Goal: Task Accomplishment & Management: Complete application form

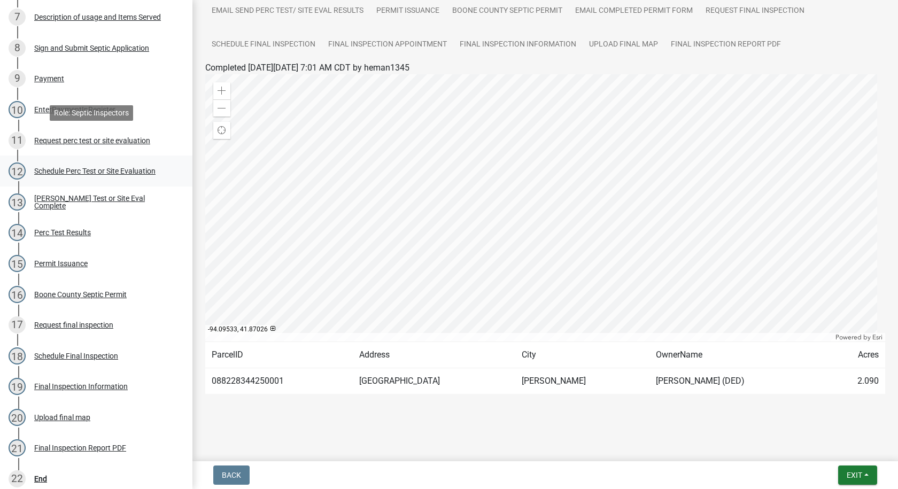
scroll to position [479, 0]
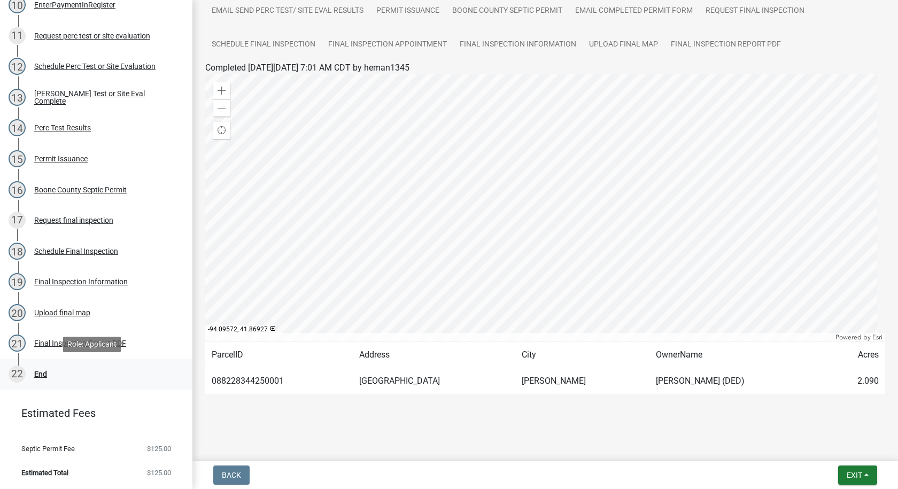
click at [36, 373] on div "End" at bounding box center [40, 373] width 13 height 7
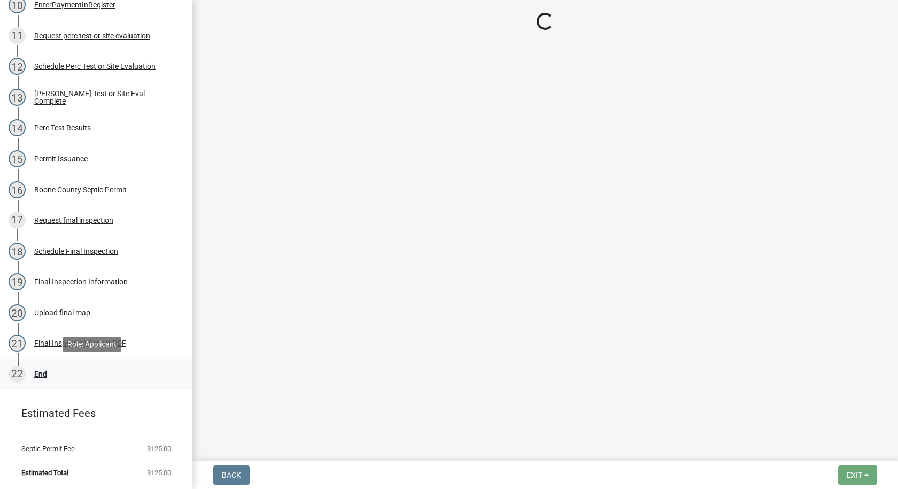
scroll to position [0, 0]
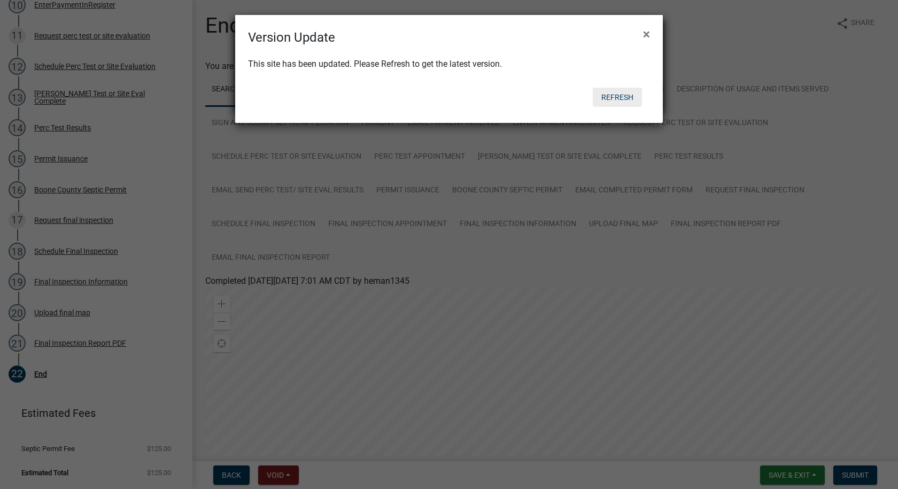
click at [626, 96] on button "Refresh" at bounding box center [617, 97] width 49 height 19
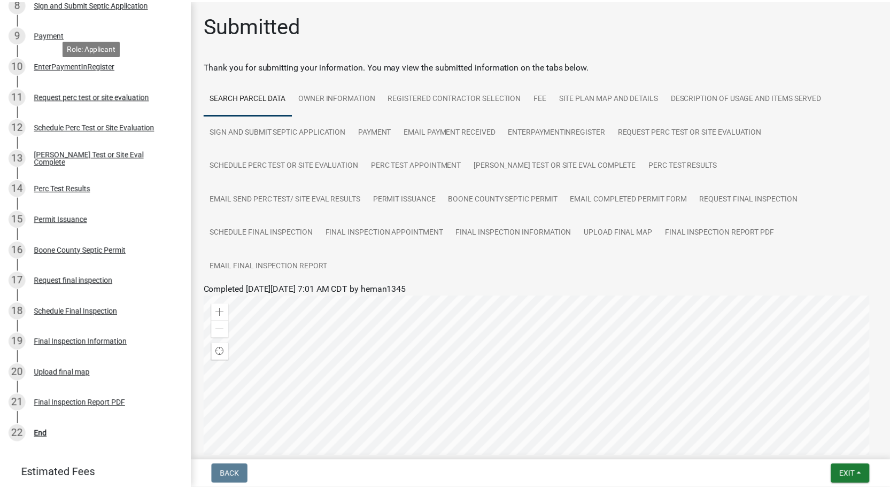
scroll to position [479, 0]
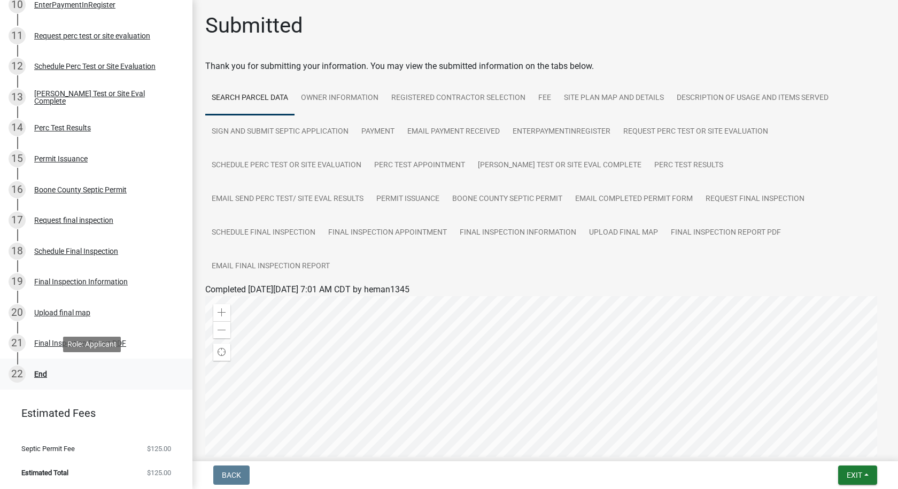
click at [42, 374] on div "End" at bounding box center [40, 373] width 13 height 7
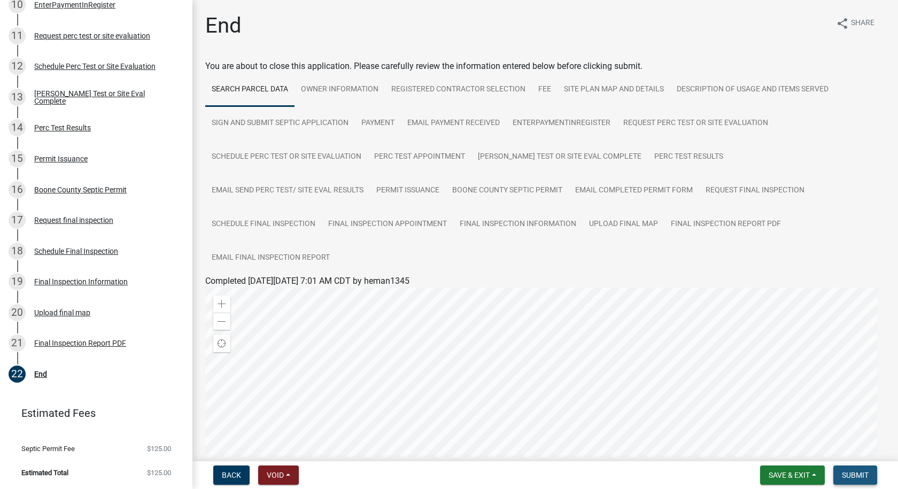
click at [861, 474] on span "Submit" at bounding box center [855, 475] width 27 height 9
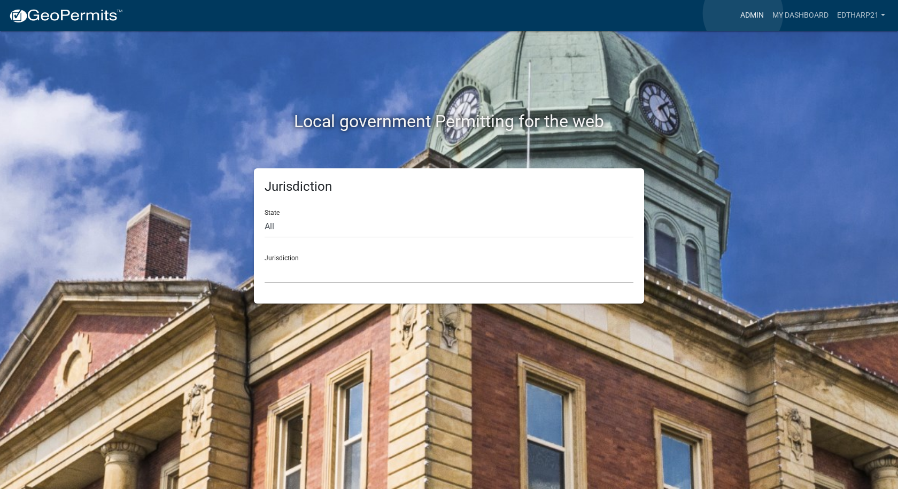
click at [743, 13] on link "Admin" at bounding box center [752, 15] width 32 height 20
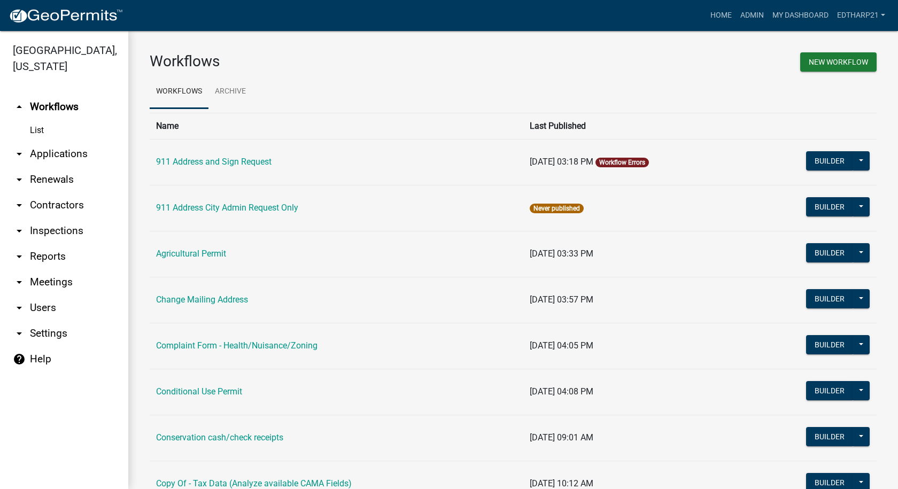
click at [71, 141] on link "arrow_drop_down Applications" at bounding box center [64, 154] width 128 height 26
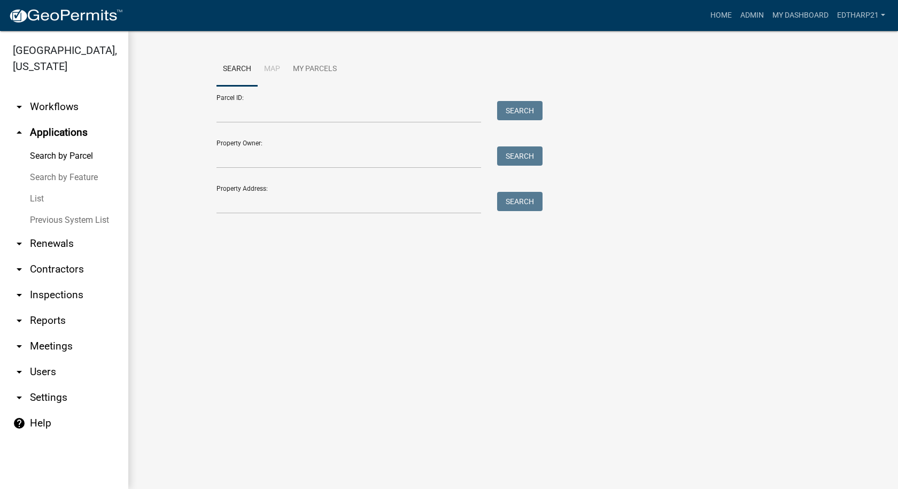
click at [31, 188] on link "List" at bounding box center [64, 198] width 128 height 21
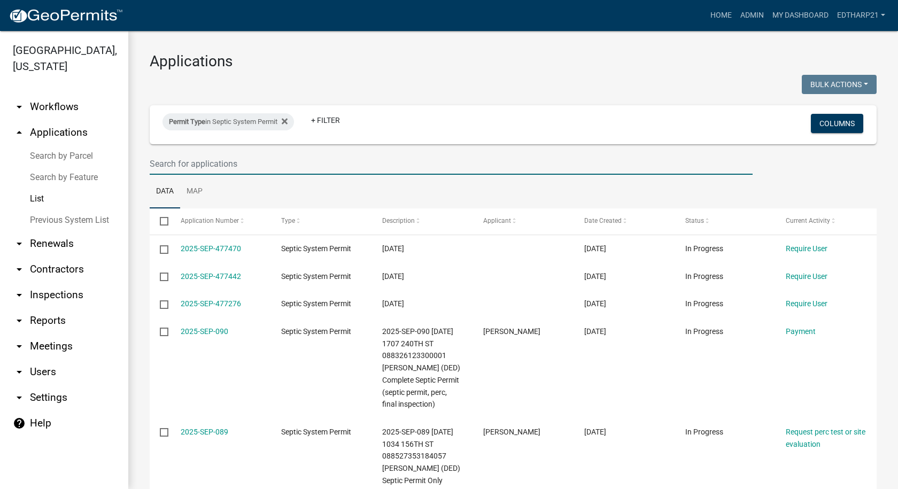
click at [173, 160] on input "text" at bounding box center [451, 164] width 603 height 22
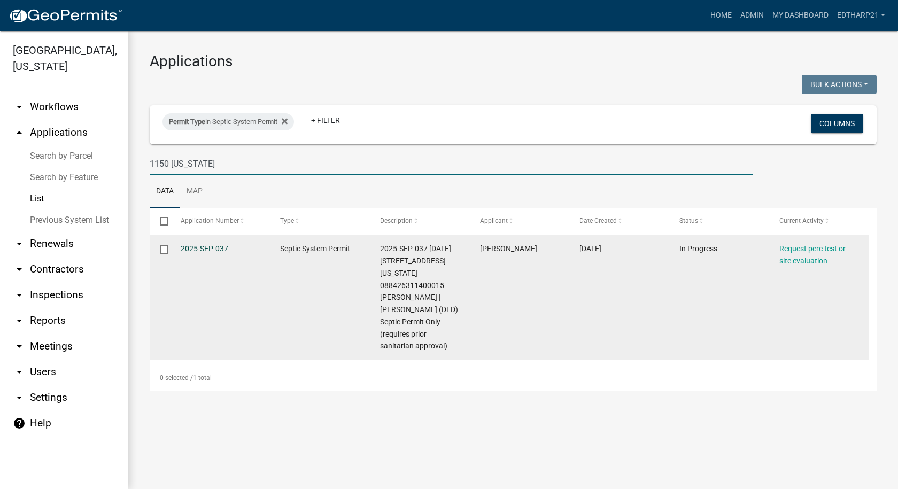
type input "1150 [US_STATE]"
click at [206, 245] on link "2025-SEP-037" at bounding box center [205, 248] width 48 height 9
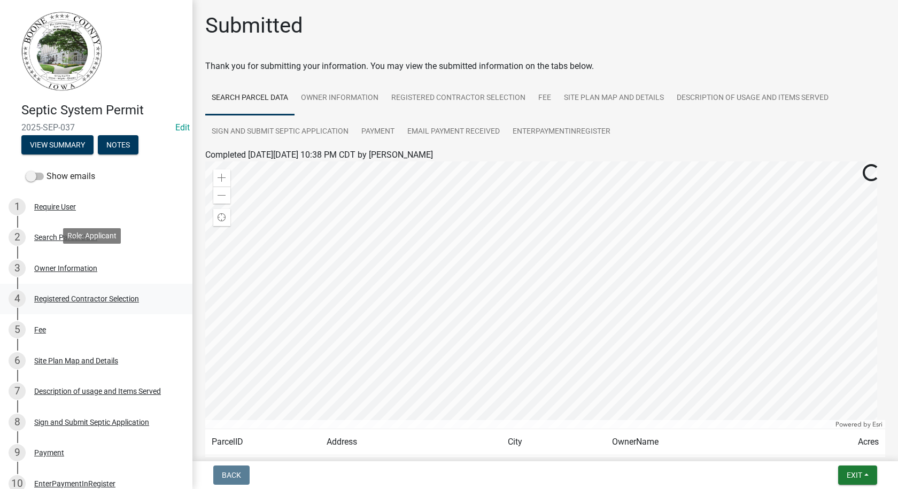
scroll to position [321, 0]
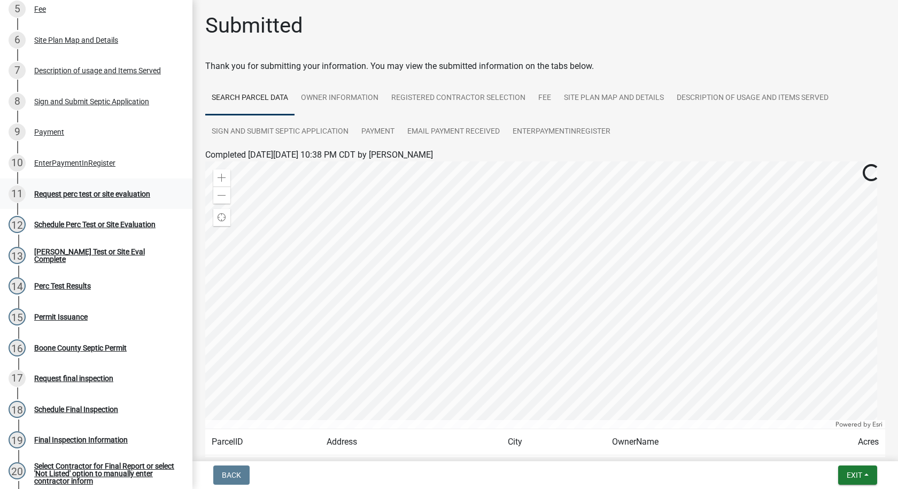
click at [109, 195] on div "Request perc test or site evaluation" at bounding box center [92, 193] width 116 height 7
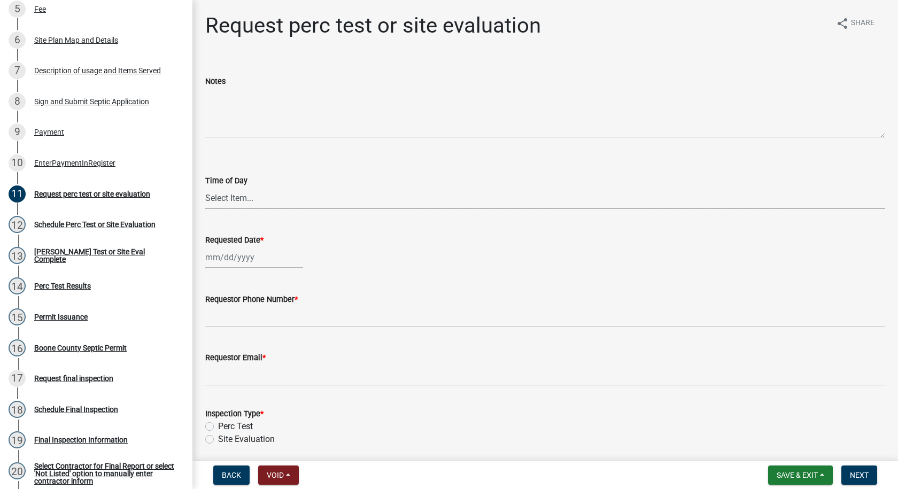
click at [216, 199] on select "Select Item... AM PM" at bounding box center [545, 198] width 680 height 22
click at [205, 187] on select "Select Item... AM PM" at bounding box center [545, 198] width 680 height 22
select select "2102ef2a-01d6-4a31-9cf4-906e8b722c57"
click at [226, 262] on div at bounding box center [254, 257] width 98 height 22
select select "9"
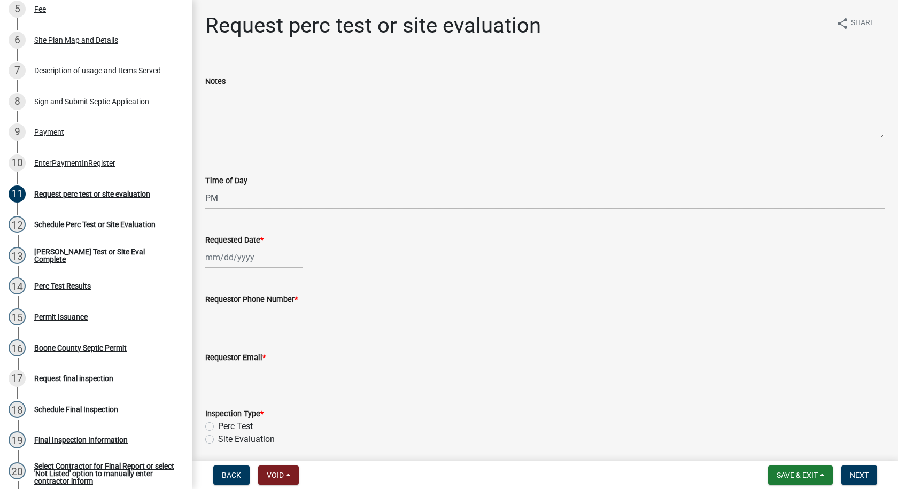
select select "2025"
click at [285, 330] on div "12" at bounding box center [284, 331] width 17 height 17
type input "[DATE]"
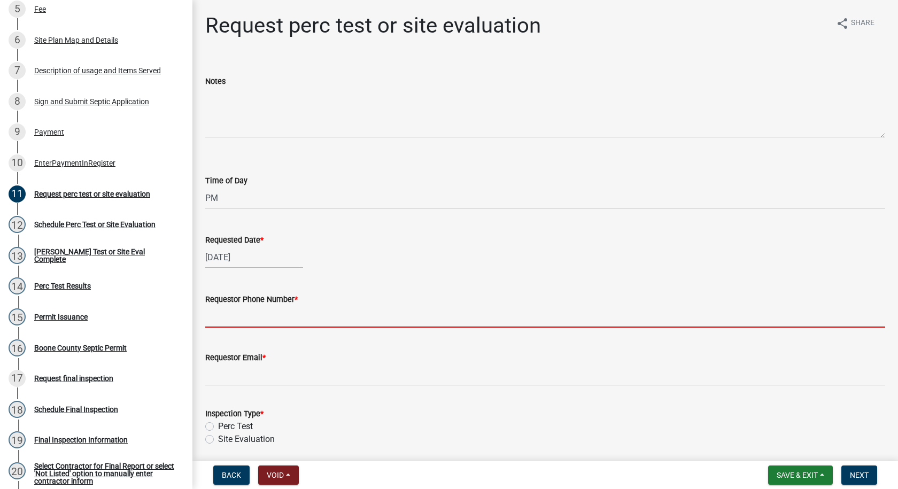
click at [247, 321] on input "Requestor Phone Number *" at bounding box center [545, 317] width 680 height 22
type input "[PHONE_NUMBER]"
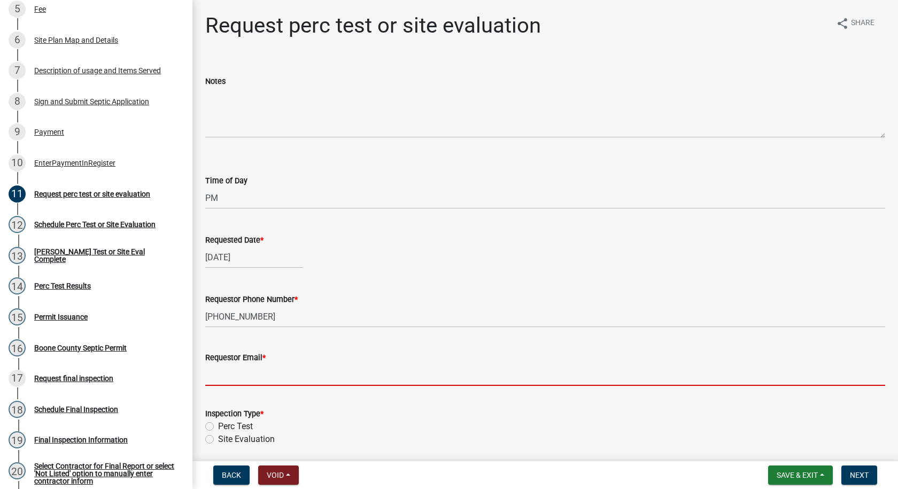
click at [245, 377] on input "Requestor Email *" at bounding box center [545, 375] width 680 height 22
type input "[PERSON_NAME][EMAIL_ADDRESS][DOMAIN_NAME]"
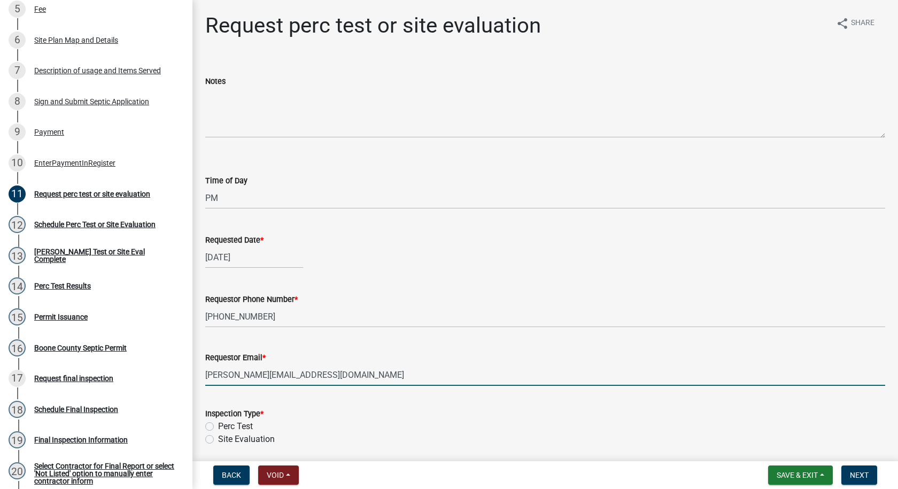
scroll to position [98, 0]
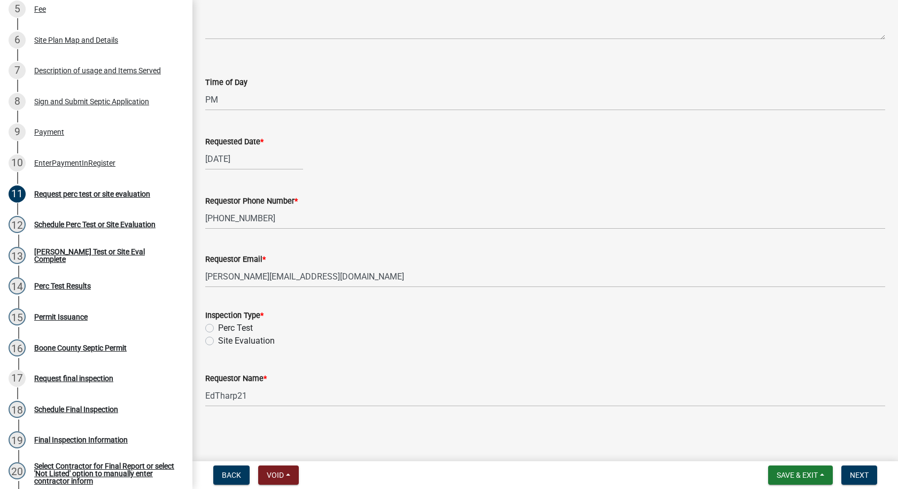
click at [218, 339] on label "Site Evaluation" at bounding box center [246, 341] width 57 height 13
click at [218, 339] on input "Site Evaluation" at bounding box center [221, 338] width 7 height 7
radio input "true"
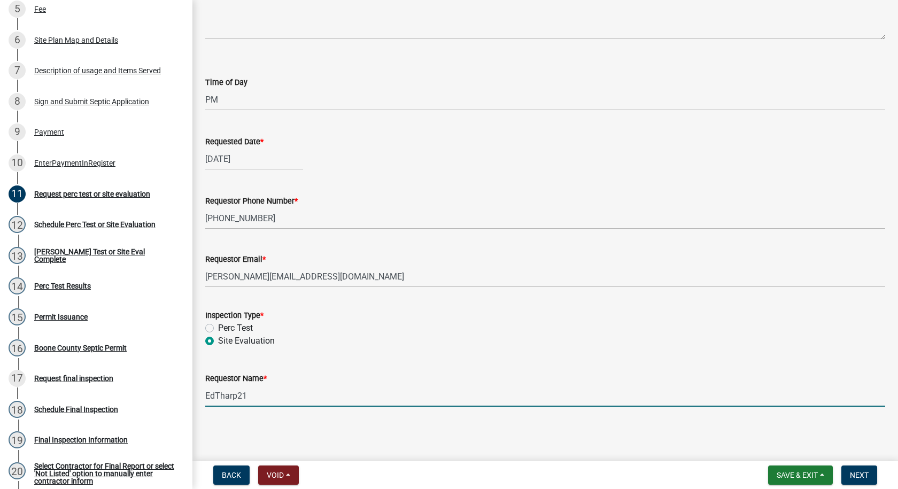
click at [244, 394] on input "EdTharp21" at bounding box center [545, 396] width 680 height 22
type input "E"
type input "[PERSON_NAME]"
click at [856, 474] on span "Next" at bounding box center [859, 475] width 19 height 9
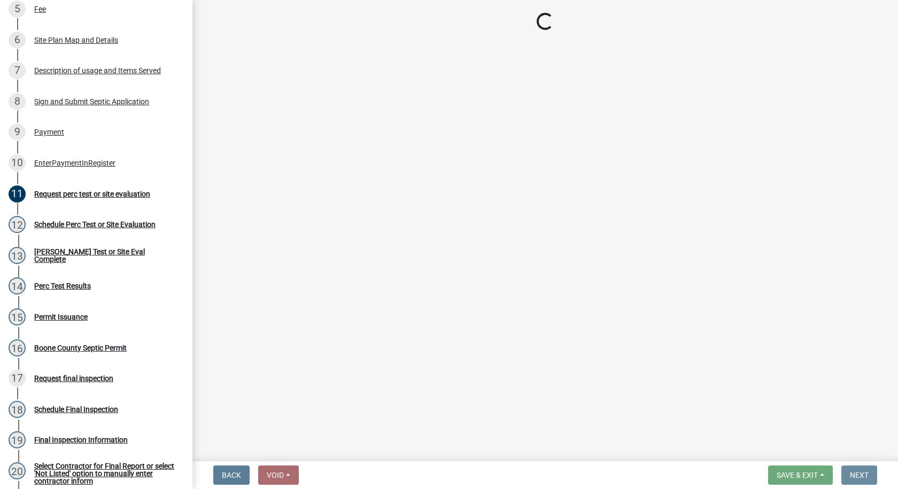
scroll to position [0, 0]
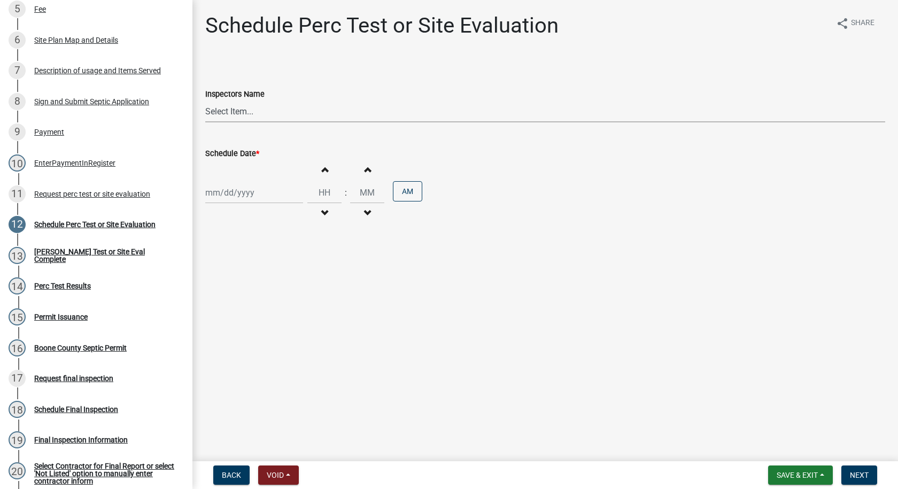
click at [223, 115] on select "Select Item... EdTharp21 (EdTharp21) mspeers ([PERSON_NAME]) WandaCox ([PERSON_…" at bounding box center [545, 111] width 680 height 22
select select "1166babb-7ce8-442f-9c4a-1180ef3e1882"
click at [205, 100] on select "Select Item... EdTharp21 (EdTharp21) mspeers ([PERSON_NAME]) WandaCox ([PERSON_…" at bounding box center [545, 111] width 680 height 22
click at [231, 192] on div at bounding box center [254, 193] width 98 height 22
select select "9"
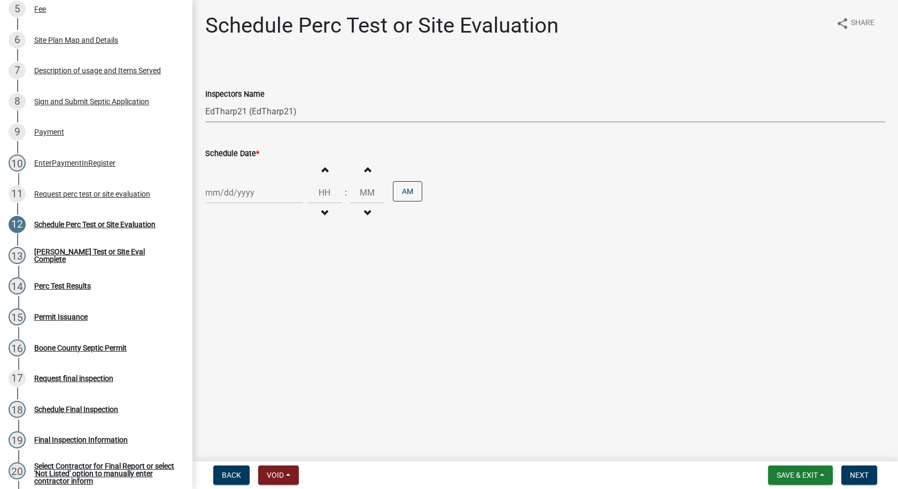
select select "2025"
click at [284, 267] on div "12" at bounding box center [284, 266] width 17 height 17
type input "[DATE]"
click at [323, 167] on button "Increment hours" at bounding box center [324, 169] width 22 height 19
type input "01"
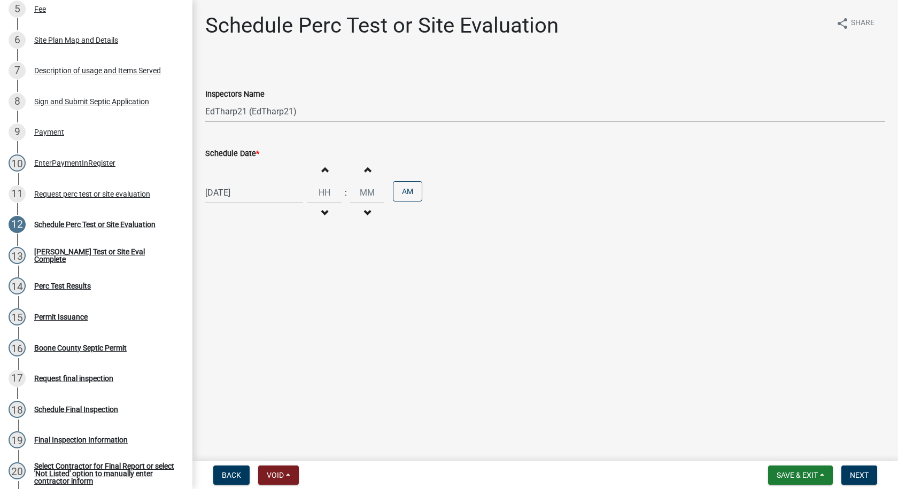
type input "00"
click at [322, 210] on span "button" at bounding box center [324, 213] width 5 height 9
type input "12"
drag, startPoint x: 398, startPoint y: 190, endPoint x: 404, endPoint y: 196, distance: 8.7
click at [399, 190] on button "AM" at bounding box center [407, 191] width 29 height 20
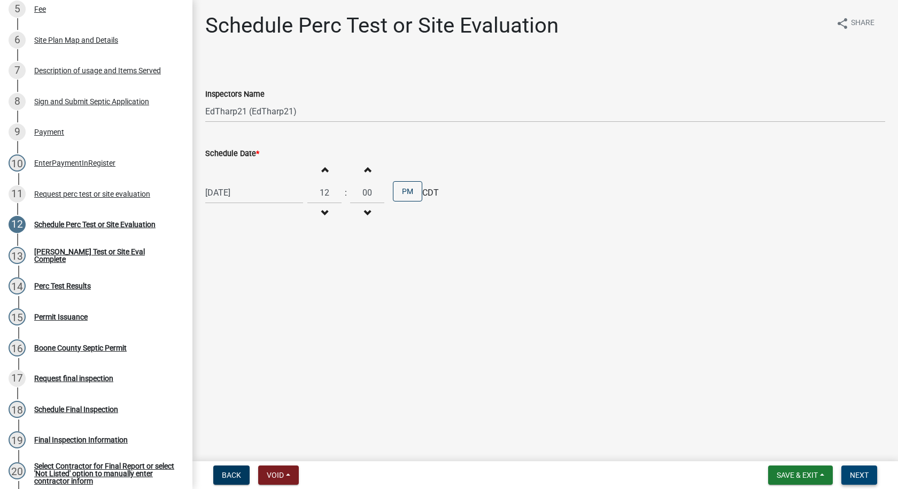
click at [857, 472] on span "Next" at bounding box center [859, 475] width 19 height 9
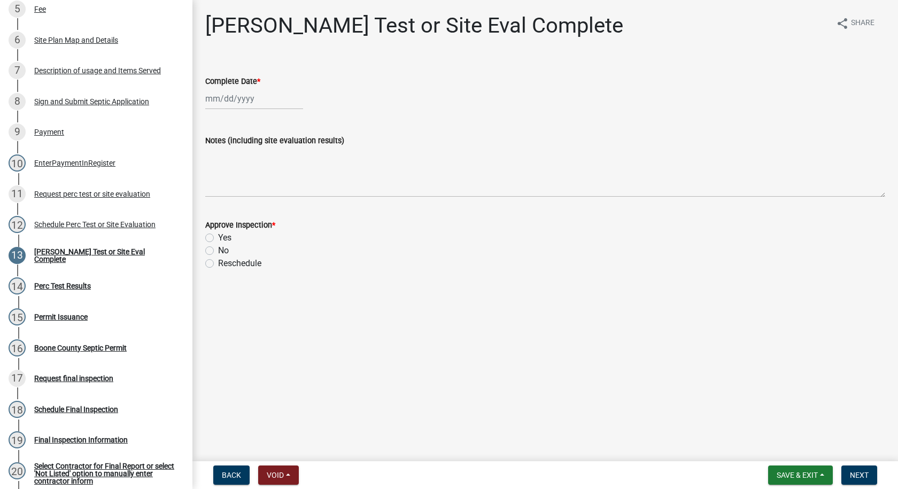
click at [223, 98] on div at bounding box center [254, 99] width 98 height 22
select select "9"
select select "2025"
click at [285, 173] on div "12" at bounding box center [284, 172] width 17 height 17
type input "[DATE]"
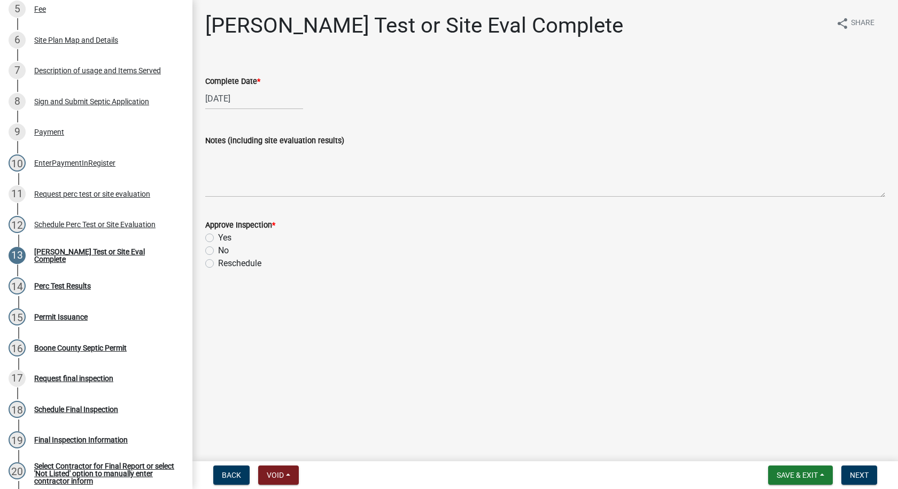
click at [218, 238] on label "Yes" at bounding box center [224, 237] width 13 height 13
click at [218, 238] on input "Yes" at bounding box center [221, 234] width 7 height 7
radio input "true"
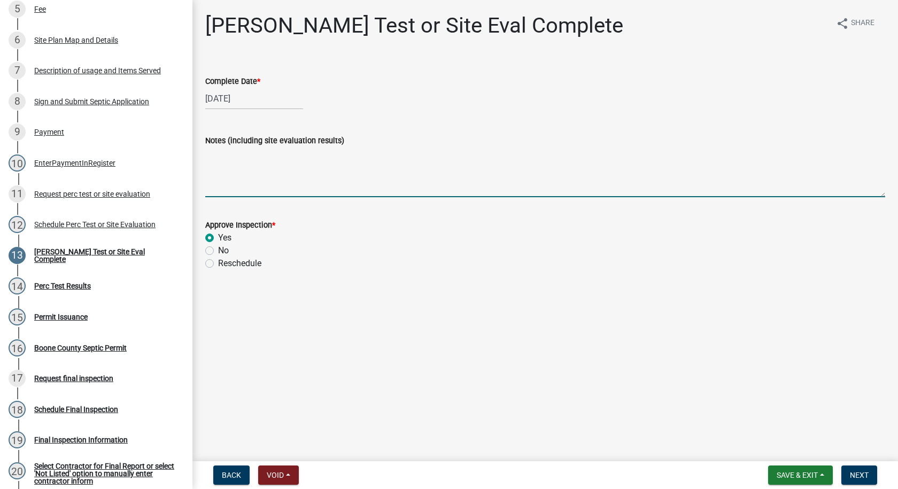
click at [222, 153] on textarea "Notes (including site evaluation results)" at bounding box center [545, 172] width 680 height 50
click at [377, 155] on textarea "This septic system will be a gravity sand filter" at bounding box center [545, 172] width 680 height 50
type textarea "This septic system will be a gravity sand filter with discharge to daylight to …"
click at [863, 479] on span "Next" at bounding box center [859, 475] width 19 height 9
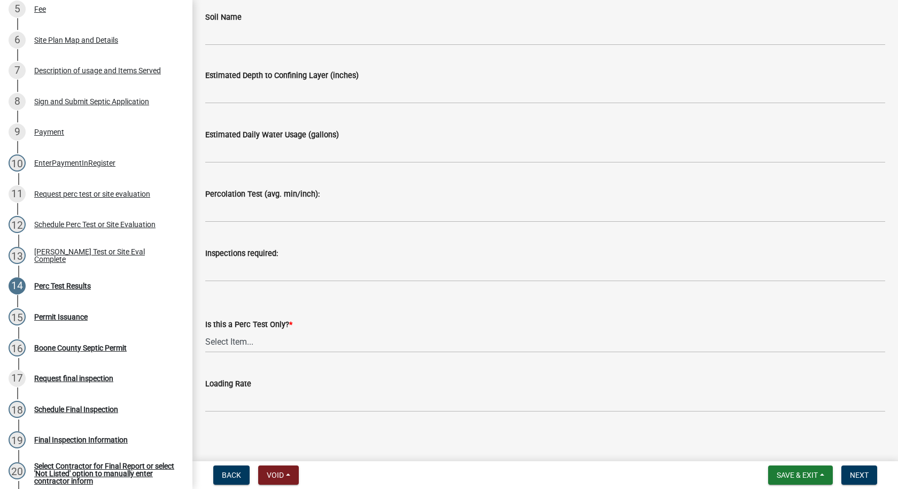
scroll to position [129, 0]
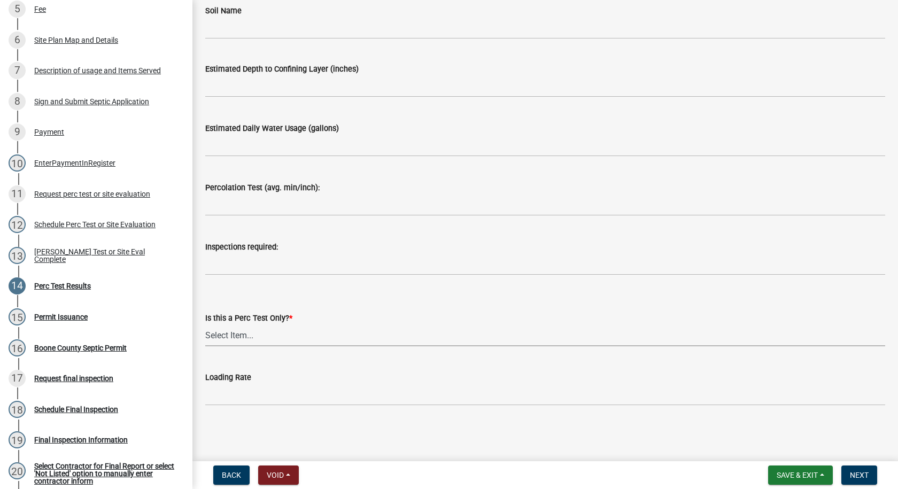
click at [240, 336] on select "Select Item... Yes No" at bounding box center [545, 335] width 680 height 22
click at [205, 324] on select "Select Item... Yes No" at bounding box center [545, 335] width 680 height 22
select select "24454754-256b-47dd-bfd0-3cbbb785a58c"
click at [873, 474] on button "Next" at bounding box center [859, 475] width 36 height 19
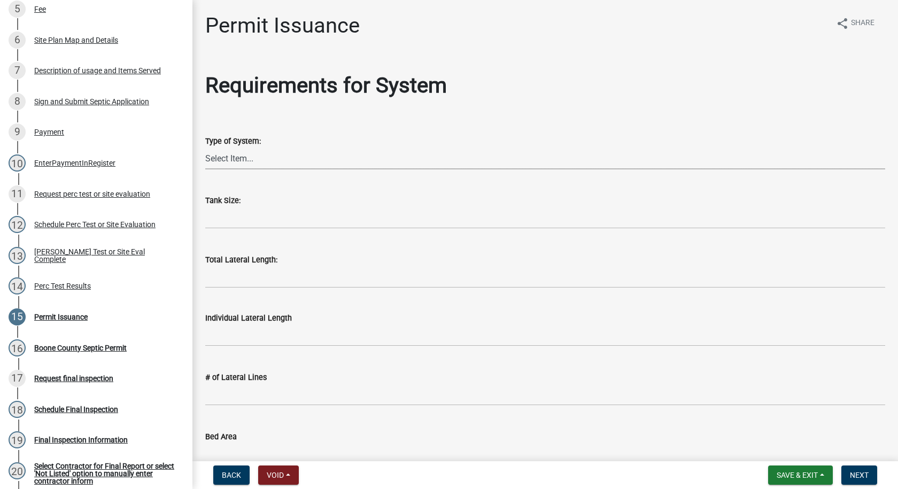
click at [255, 162] on select "Select Item... At grade [GEOGRAPHIC_DATA] Other Peat Sand filter Textile Waterl…" at bounding box center [545, 159] width 680 height 22
click at [205, 148] on select "Select Item... At grade [GEOGRAPHIC_DATA] Other Peat Sand filter Textile Waterl…" at bounding box center [545, 159] width 680 height 22
select select "d5ea713d-9362-4cc1-a895-473b1c802a55"
click at [227, 223] on input "text" at bounding box center [545, 218] width 680 height 22
type input "1250"
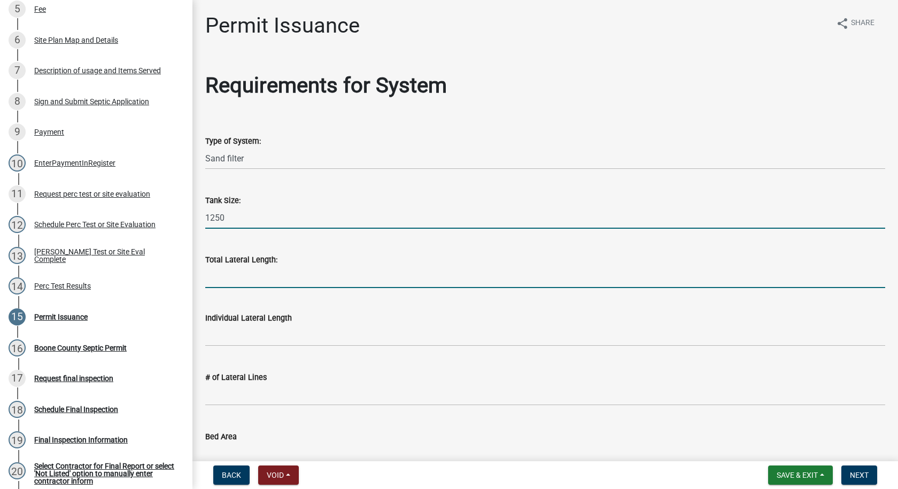
click at [216, 281] on input "Total Lateral Length:" at bounding box center [545, 277] width 680 height 22
type input "0"
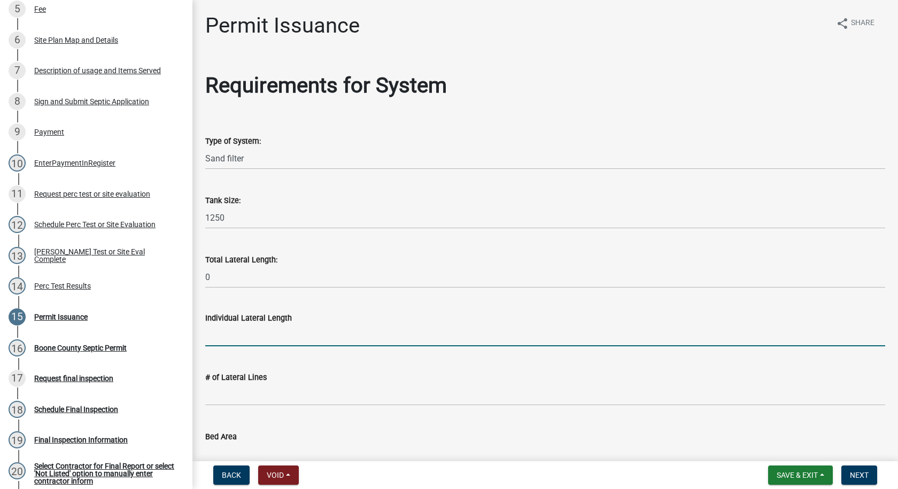
click at [224, 334] on input "text" at bounding box center [545, 335] width 680 height 22
type input "0"
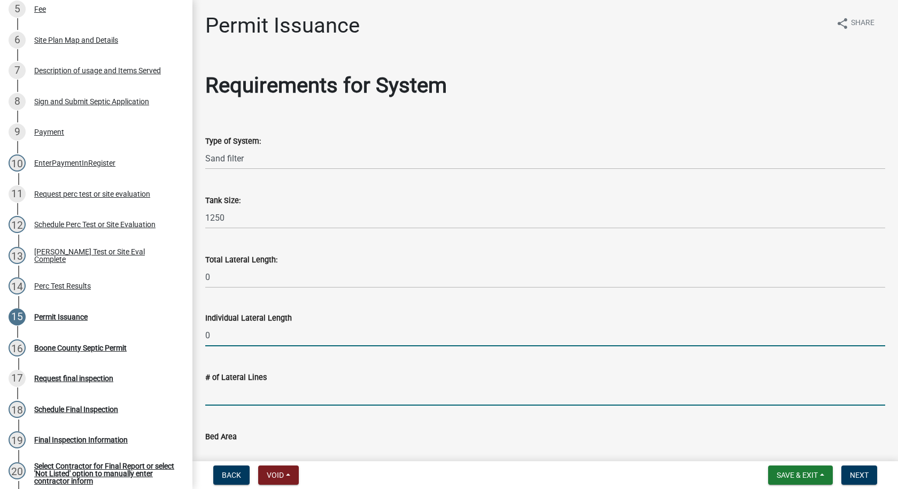
click at [227, 393] on input "text" at bounding box center [545, 395] width 680 height 22
type input "0"
click at [230, 451] on input "Bed Area" at bounding box center [545, 454] width 680 height 22
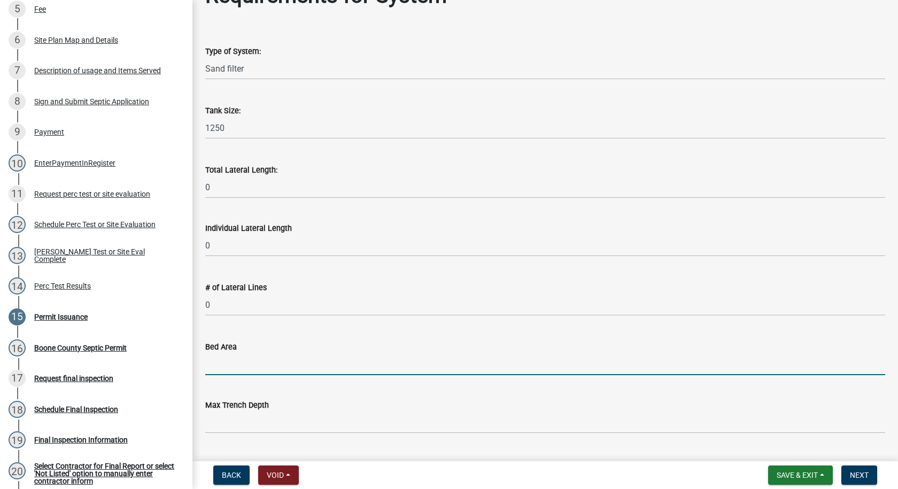
scroll to position [107, 0]
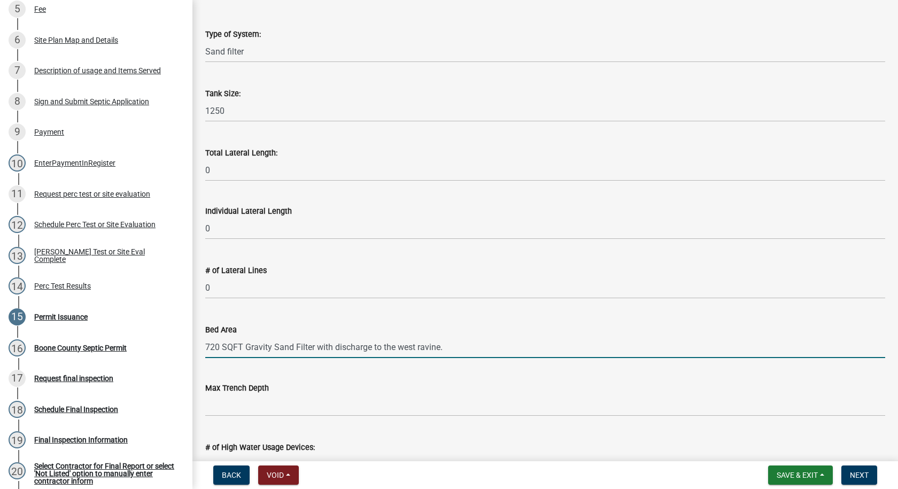
click at [416, 350] on input "720 SQFT Gravity Sand Filter with discharge to the west ravine." at bounding box center [545, 347] width 680 height 22
type input "720 SQFT Gravity Sand Filter with discharge to the north ravine."
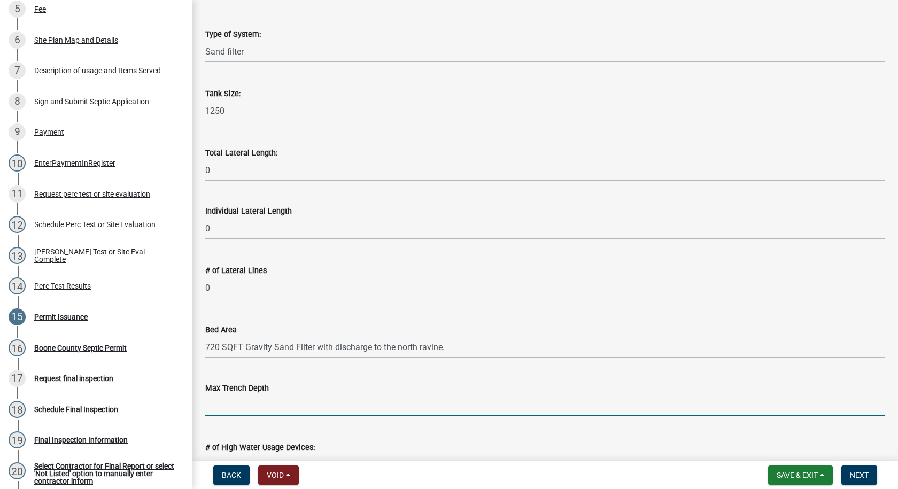
click at [246, 413] on input "text" at bounding box center [545, 405] width 680 height 22
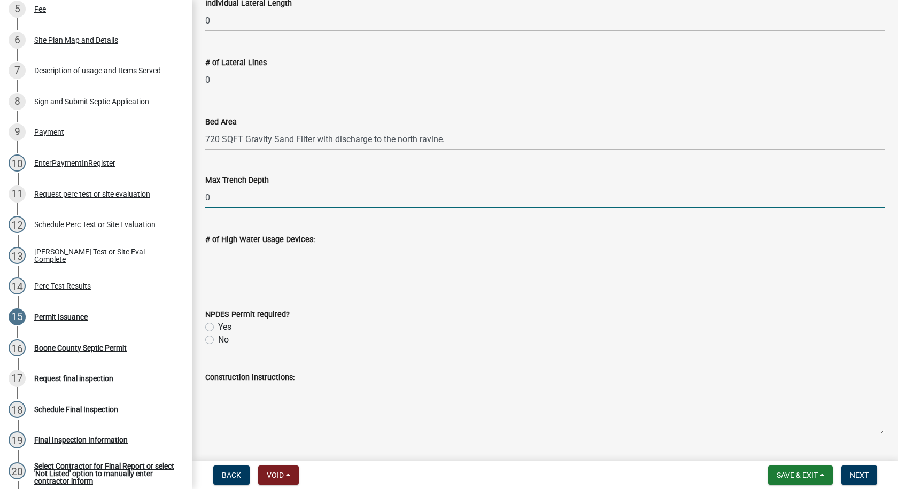
scroll to position [342, 0]
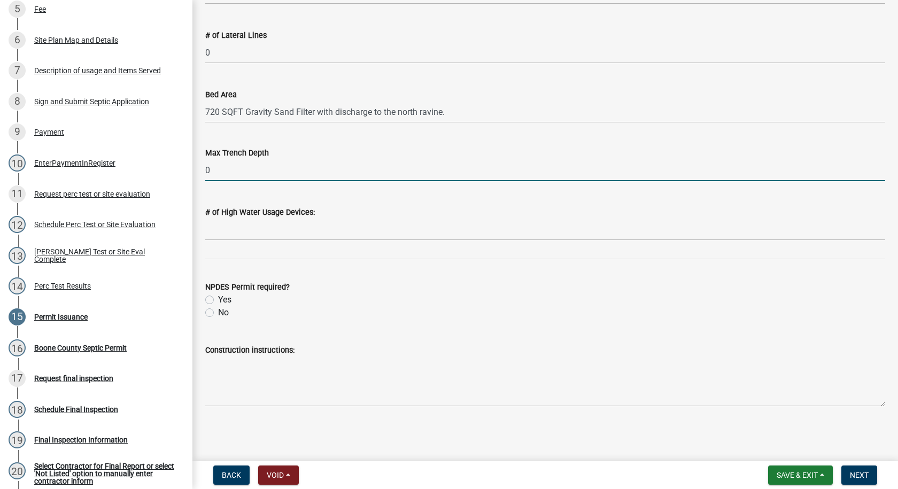
type input "0"
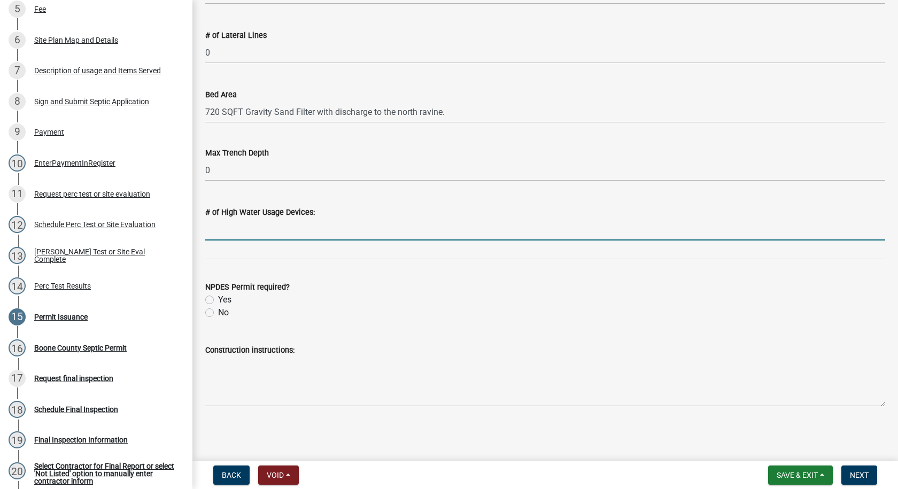
click at [212, 231] on input "text" at bounding box center [545, 230] width 680 height 22
type input "1"
click at [218, 313] on label "No" at bounding box center [223, 312] width 11 height 13
click at [218, 313] on input "No" at bounding box center [221, 309] width 7 height 7
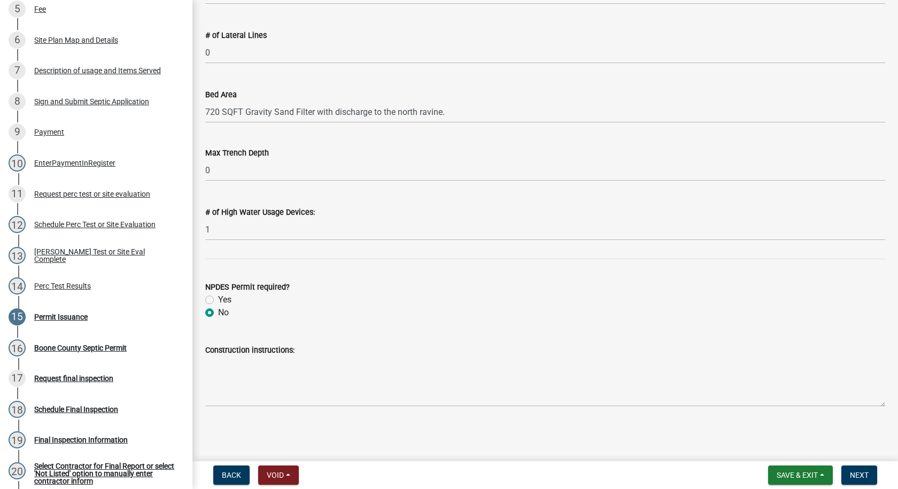
radio input "true"
click at [217, 367] on textarea "Construction instructions:" at bounding box center [545, 381] width 680 height 50
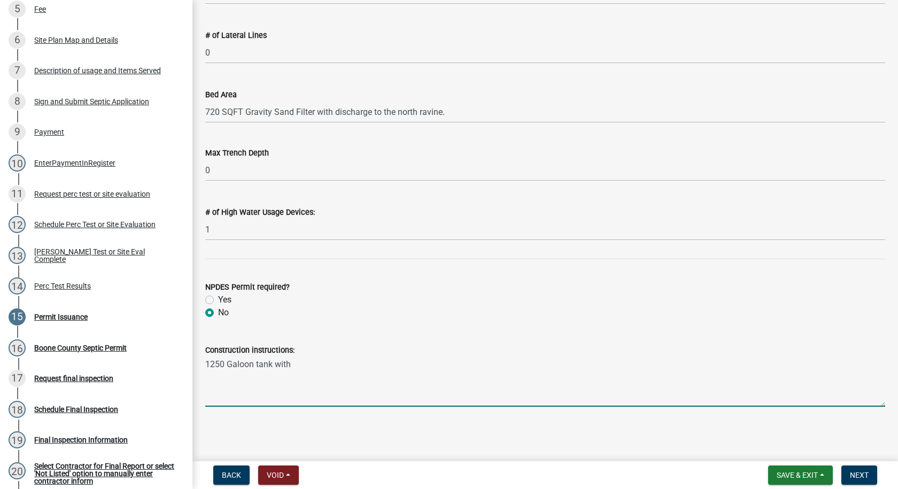
click at [243, 365] on textarea "1250 Galoon tank with" at bounding box center [545, 381] width 680 height 50
drag, startPoint x: 286, startPoint y: 366, endPoint x: 293, endPoint y: 366, distance: 7.0
click at [287, 366] on textarea "1250 Gallon tank with" at bounding box center [545, 381] width 680 height 50
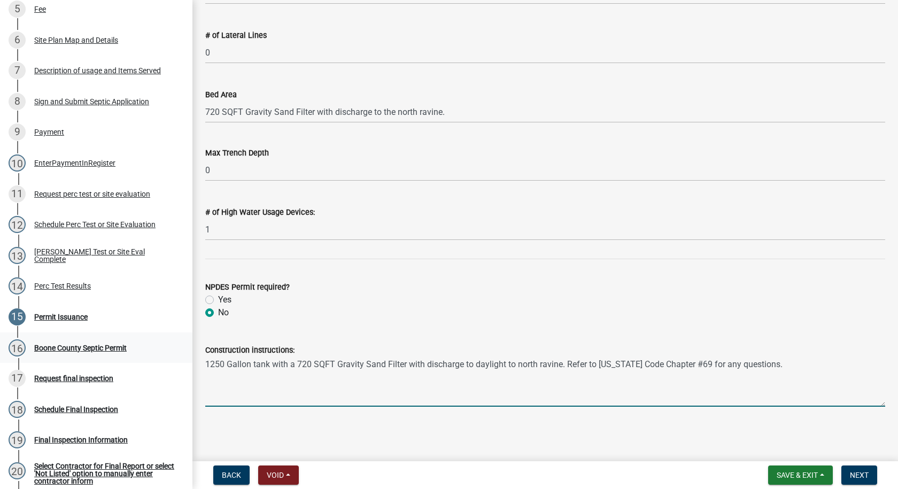
type textarea "1250 Gallon tank with a 720 SQFT Gravity Sand Filter with discharge to daylight…"
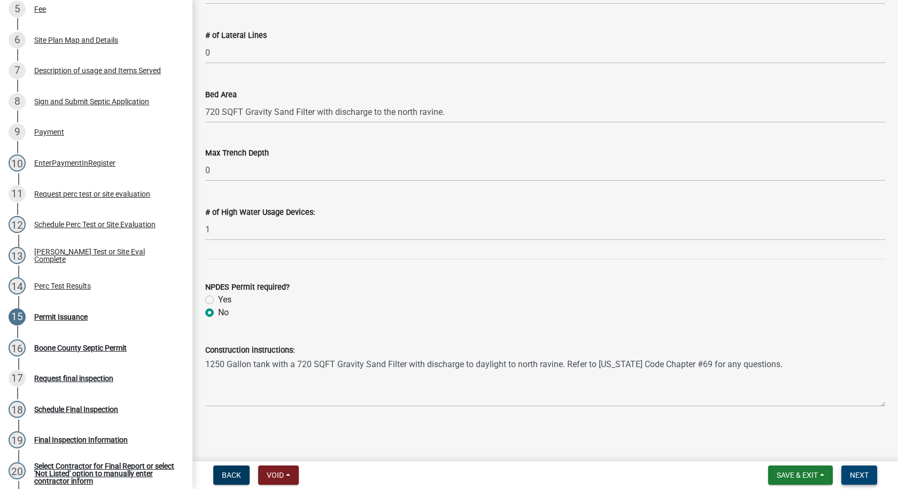
click at [863, 479] on span "Next" at bounding box center [859, 475] width 19 height 9
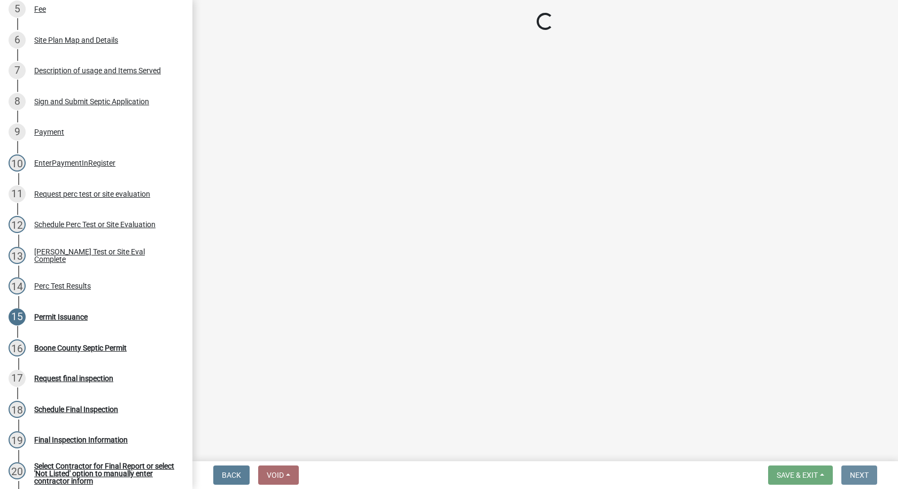
scroll to position [0, 0]
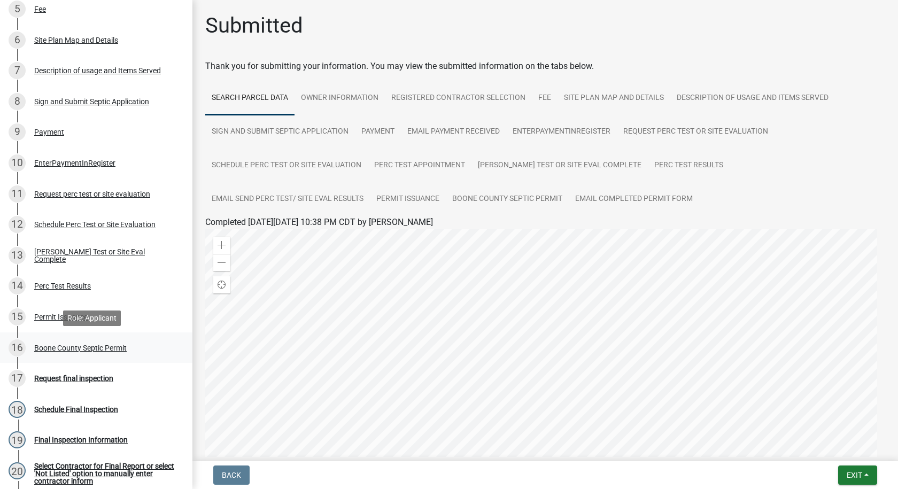
click at [110, 346] on div "Boone County Septic Permit" at bounding box center [80, 347] width 92 height 7
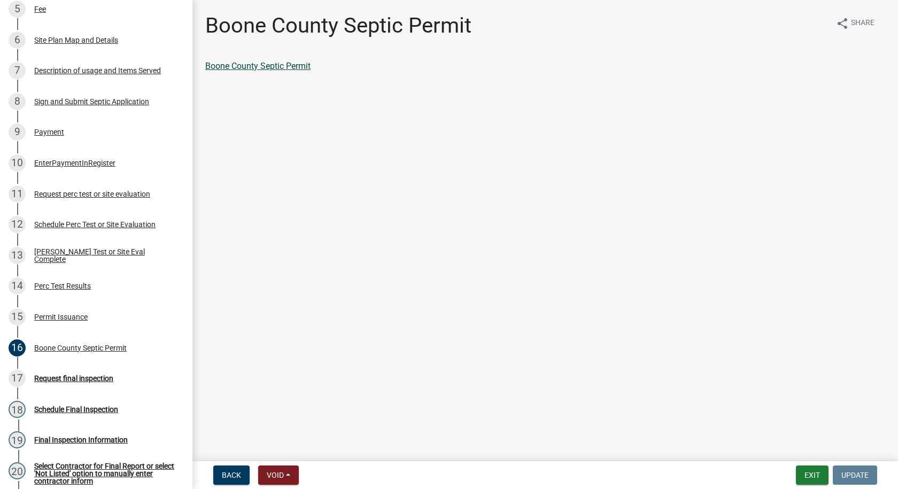
click at [267, 67] on link "Boone County Septic Permit" at bounding box center [257, 66] width 105 height 10
click at [71, 285] on div "Perc Test Results" at bounding box center [62, 285] width 57 height 7
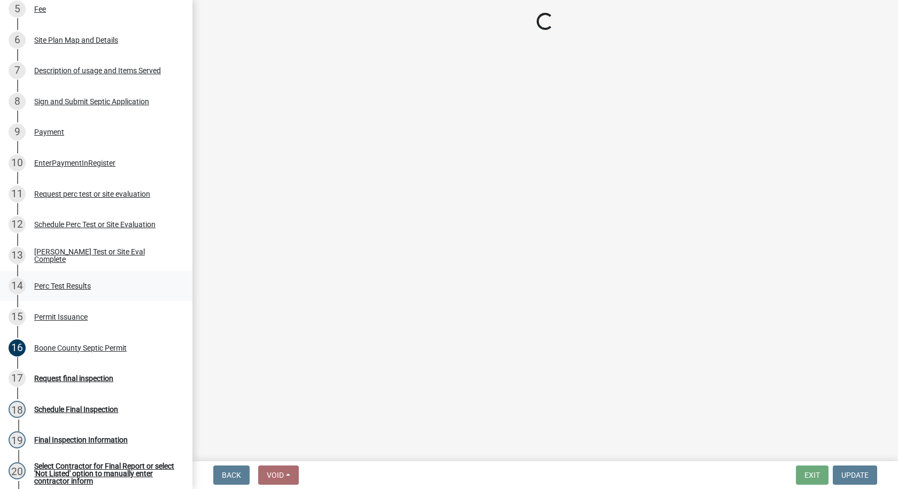
select select "24454754-256b-47dd-bfd0-3cbbb785a58c"
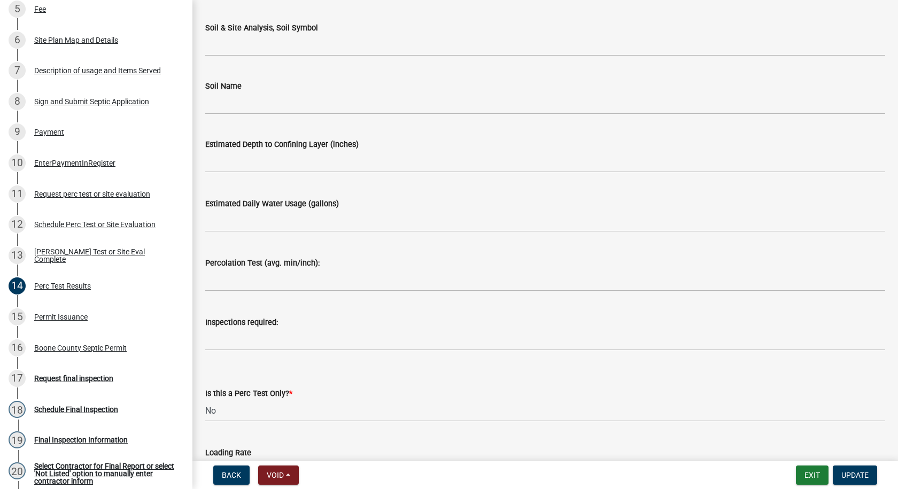
scroll to position [107, 0]
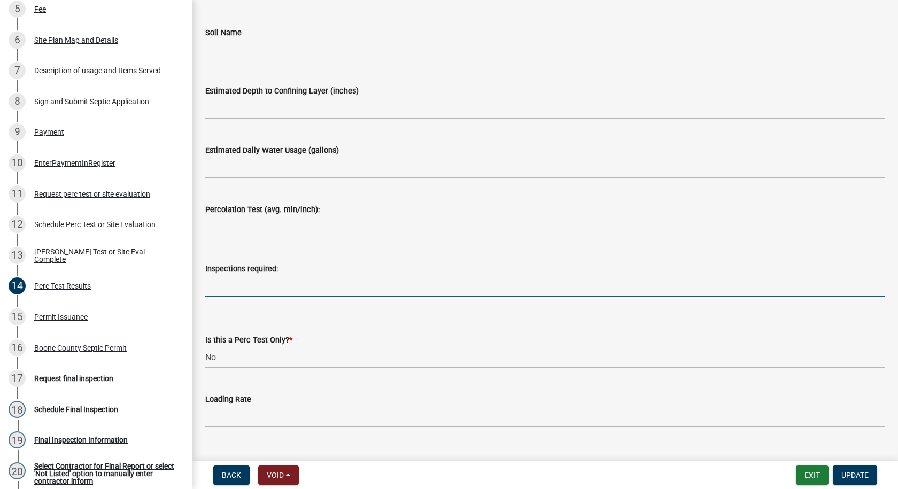
click at [228, 280] on input "Inspections required:" at bounding box center [545, 286] width 680 height 22
type input "Collection, Distribution and Final"
click at [865, 476] on span "Update" at bounding box center [854, 475] width 27 height 9
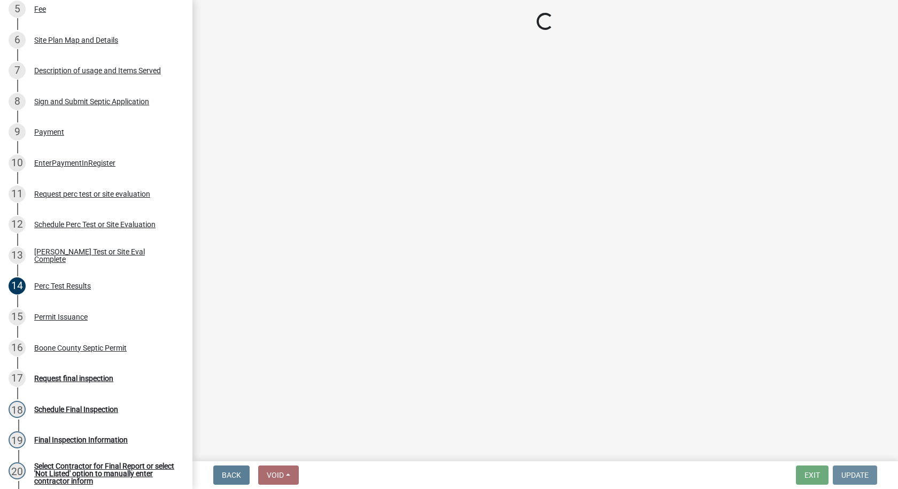
scroll to position [0, 0]
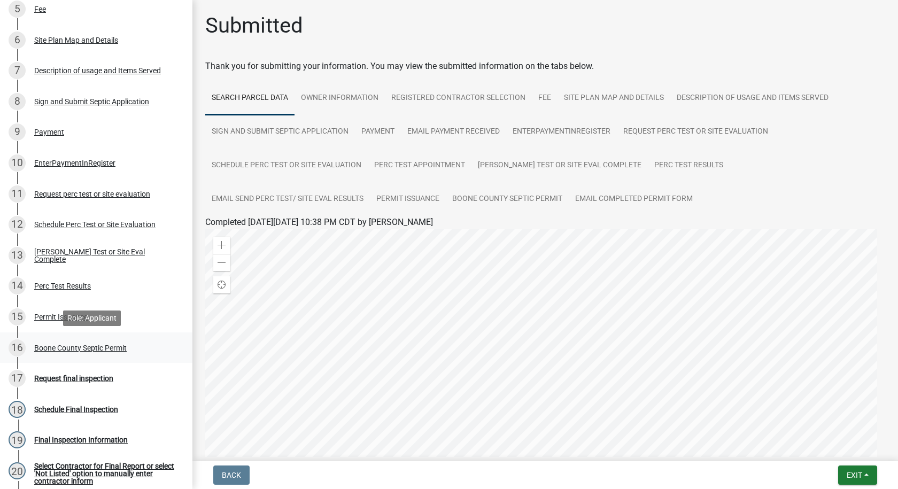
click at [85, 347] on div "Boone County Septic Permit" at bounding box center [80, 347] width 92 height 7
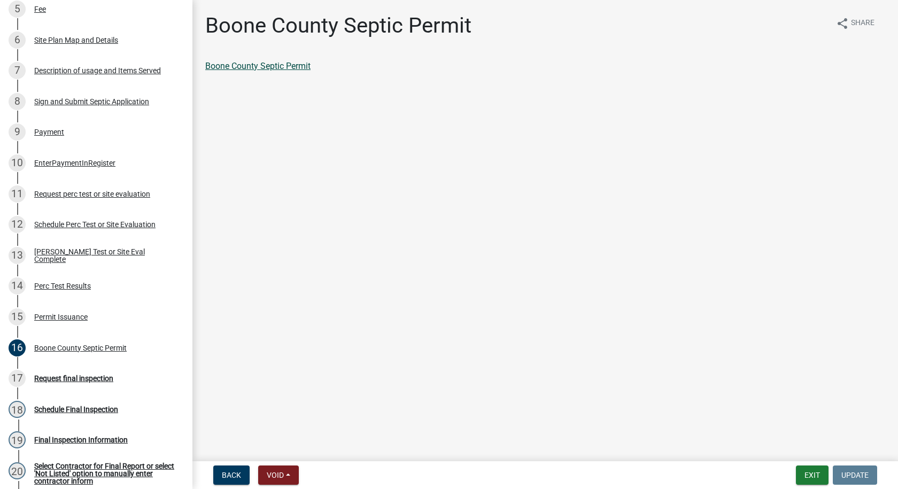
click at [282, 65] on link "Boone County Septic Permit" at bounding box center [257, 66] width 105 height 10
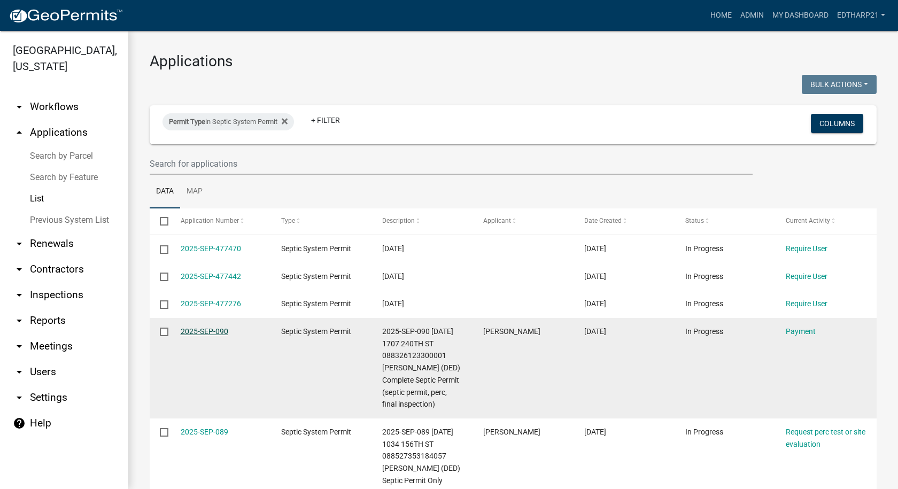
click at [215, 330] on link "2025-SEP-090" at bounding box center [205, 331] width 48 height 9
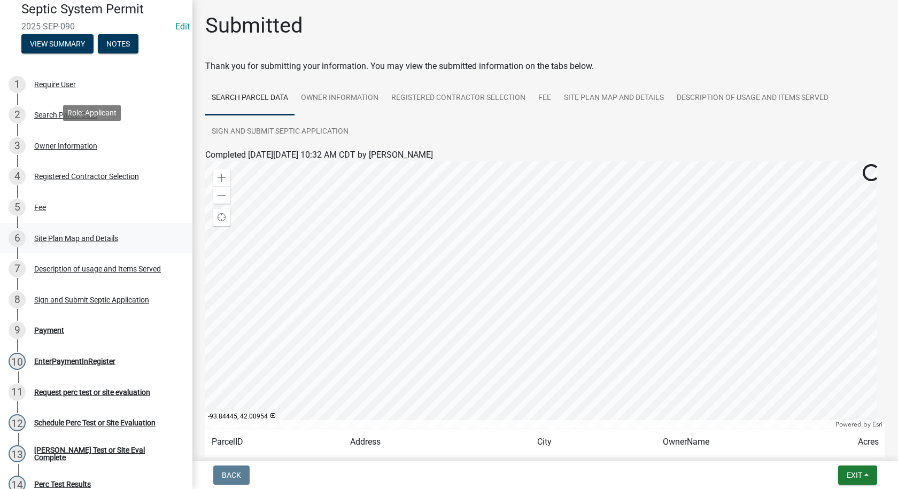
scroll to position [214, 0]
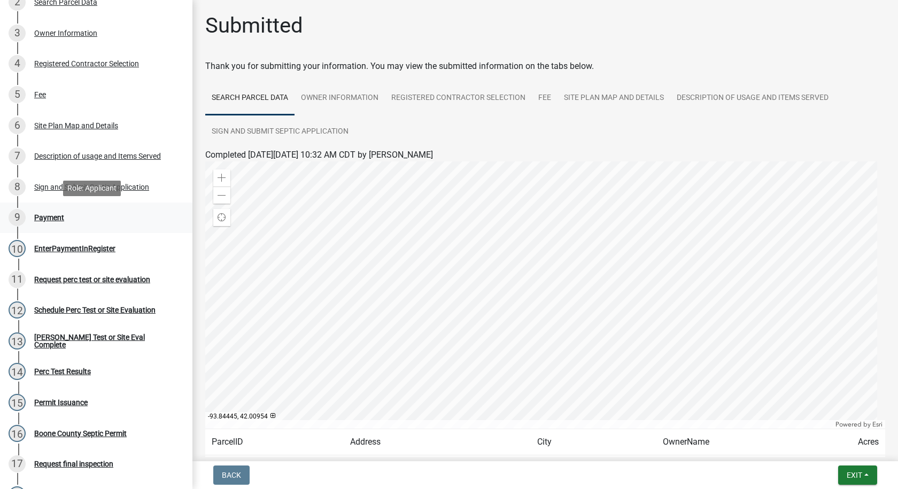
click at [58, 215] on div "Payment" at bounding box center [49, 217] width 30 height 7
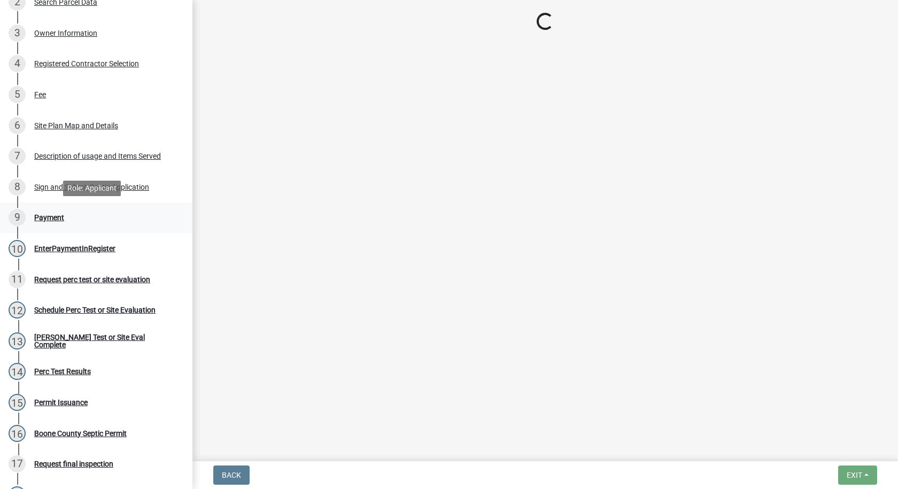
select select "1: 0"
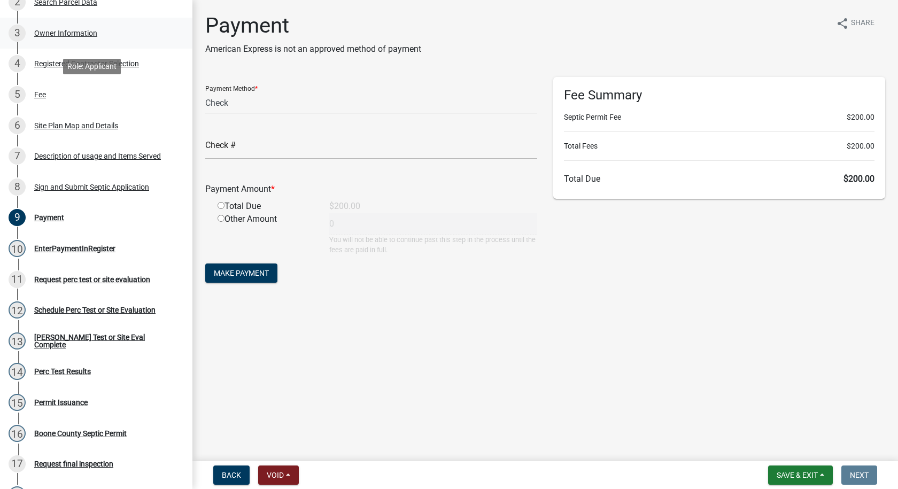
scroll to position [0, 0]
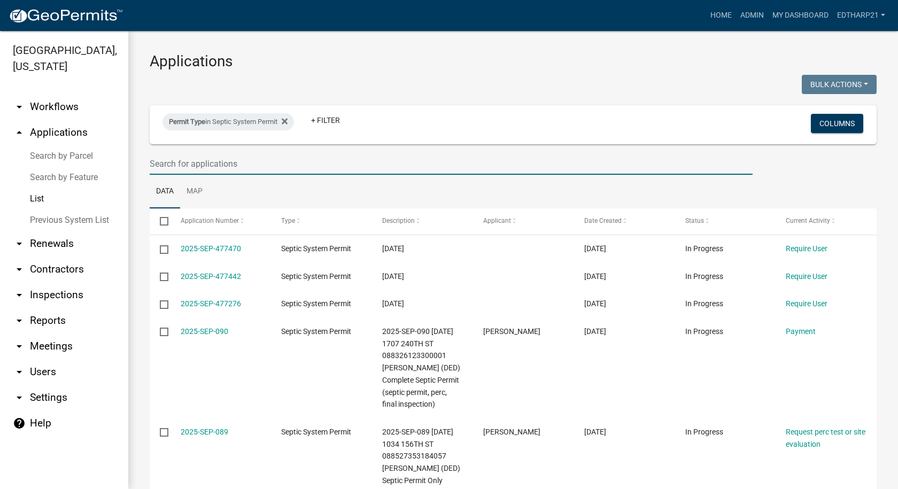
click at [192, 167] on input "text" at bounding box center [451, 164] width 603 height 22
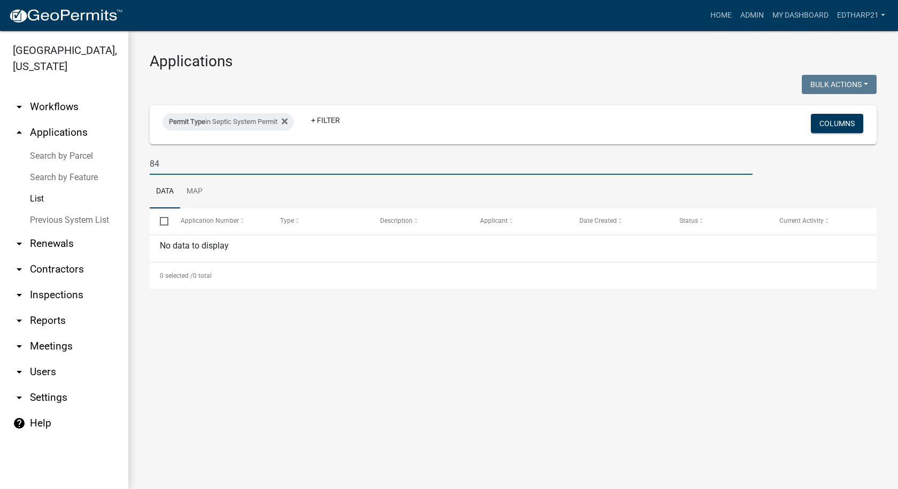
type input "8"
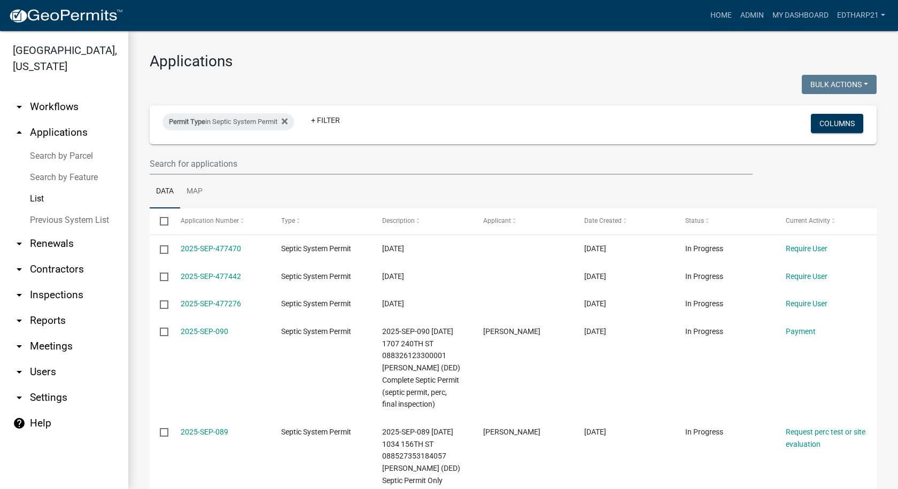
click at [49, 210] on link "Previous System List" at bounding box center [64, 220] width 128 height 21
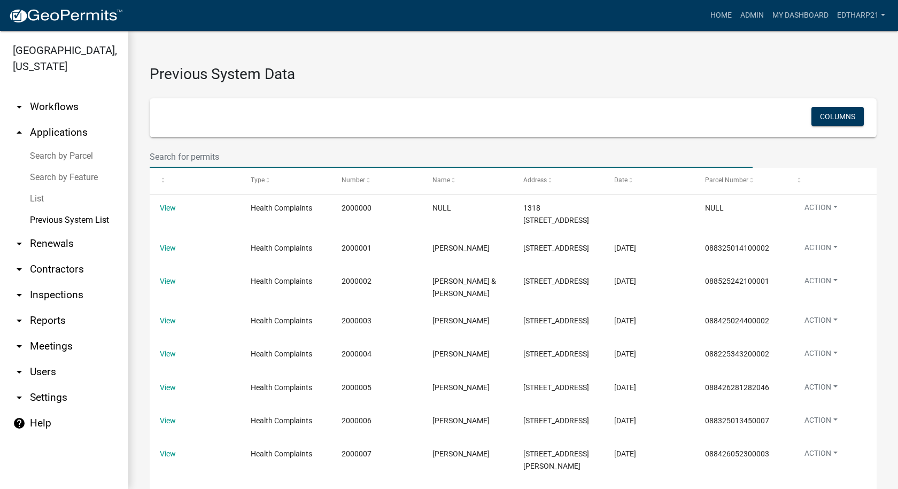
click at [160, 158] on input "text" at bounding box center [451, 157] width 603 height 22
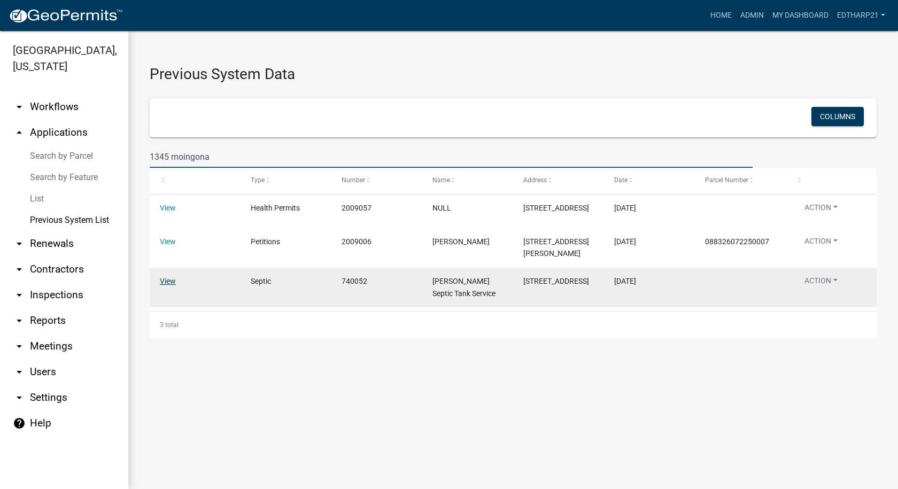
type input "1345 moingona"
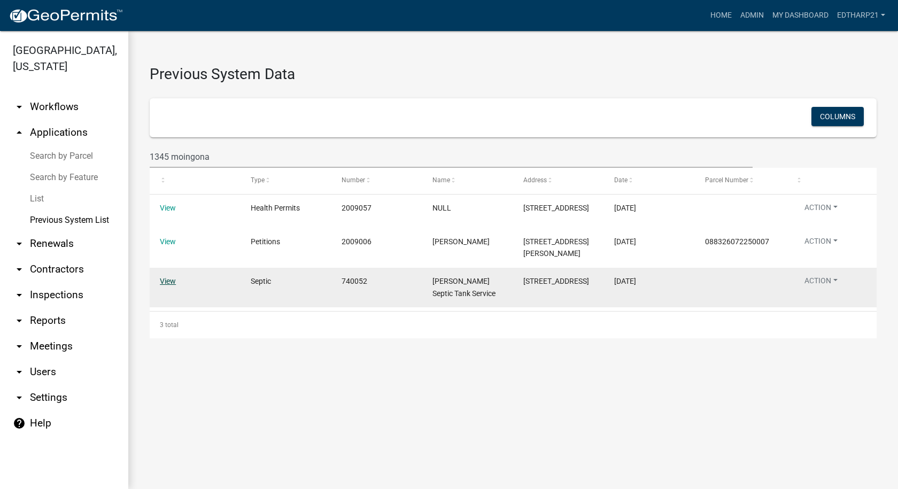
click at [165, 279] on link "View" at bounding box center [168, 281] width 16 height 9
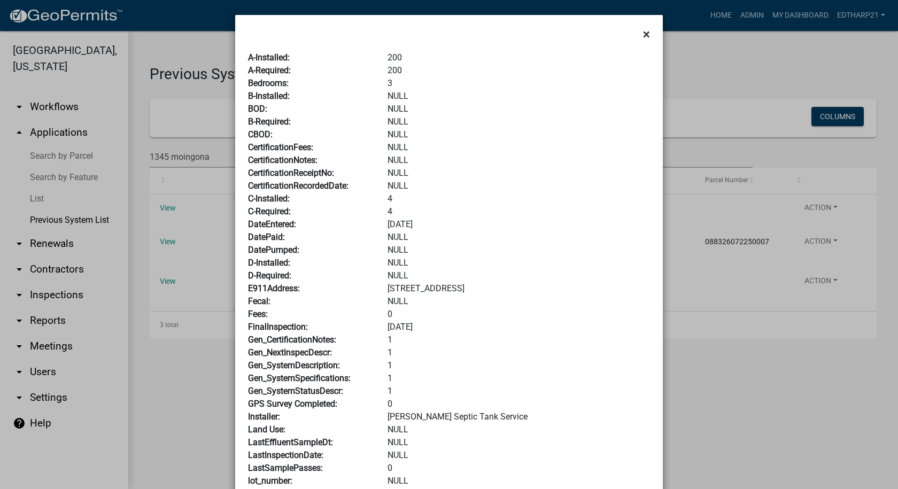
click at [643, 36] on span "×" at bounding box center [646, 34] width 7 height 15
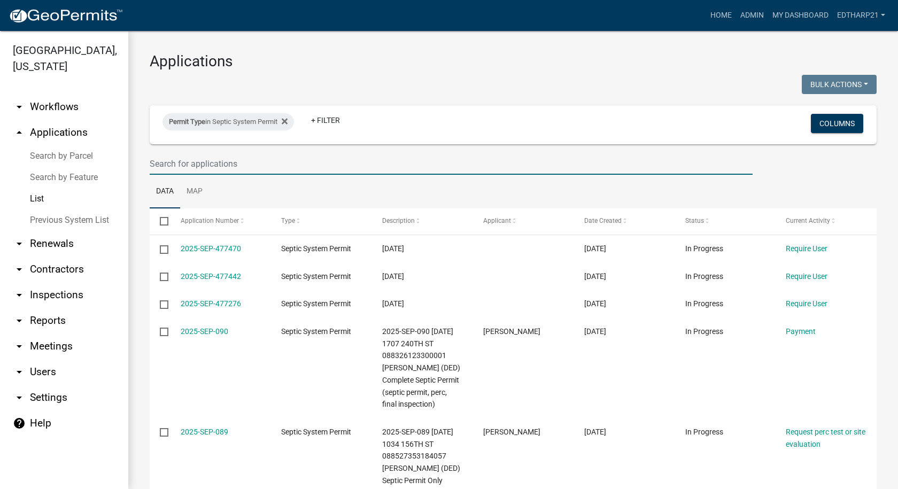
click at [164, 161] on input "text" at bounding box center [451, 164] width 603 height 22
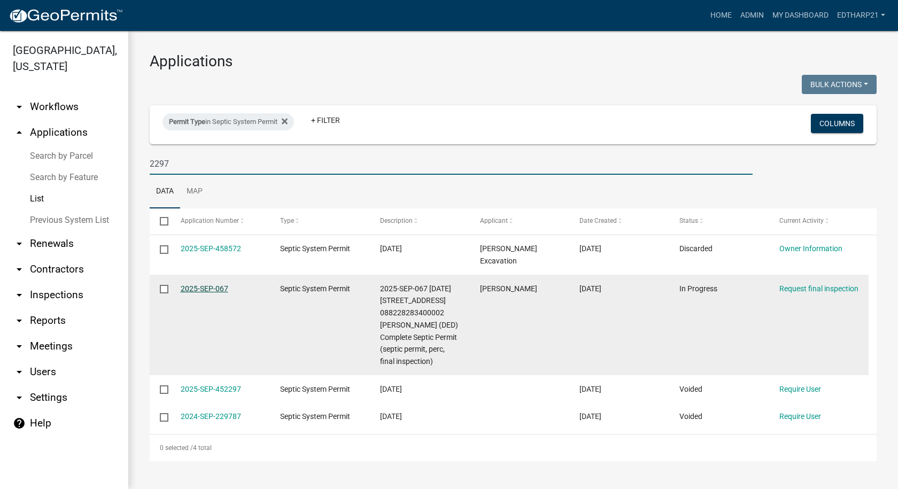
type input "2297"
click at [200, 284] on link "2025-SEP-067" at bounding box center [205, 288] width 48 height 9
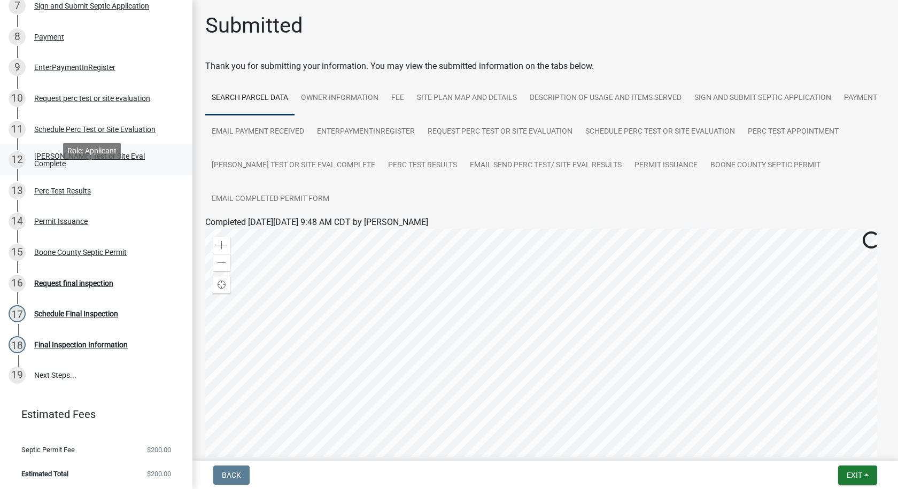
scroll to position [386, 0]
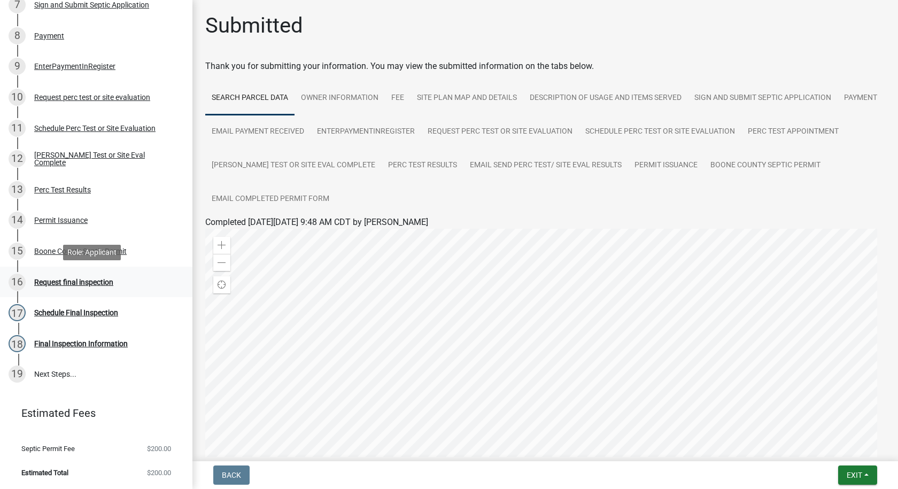
click at [91, 280] on div "Request final inspection" at bounding box center [73, 281] width 79 height 7
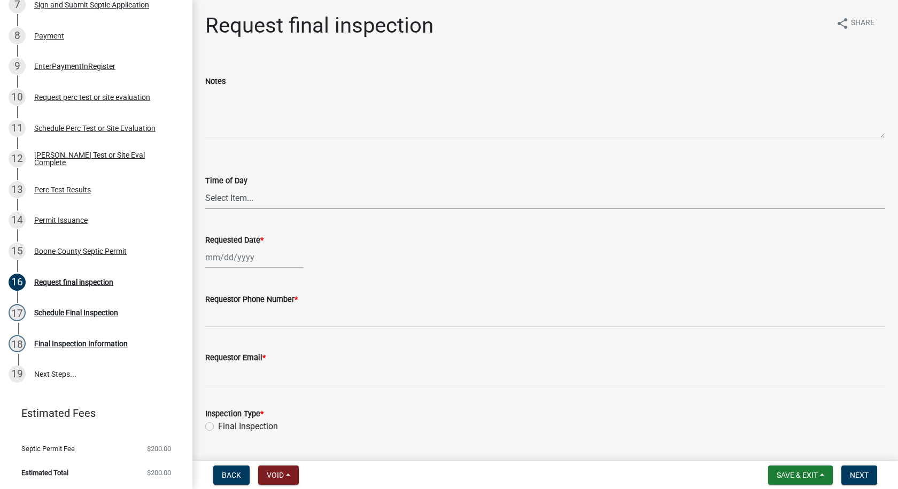
click at [214, 197] on select "Select Item... AM PM" at bounding box center [545, 198] width 680 height 22
click at [205, 187] on select "Select Item... AM PM" at bounding box center [545, 198] width 680 height 22
select select "ea230207-152d-431d-88d2-69d4b5aeb3ad"
click at [227, 261] on div at bounding box center [254, 257] width 98 height 22
select select "9"
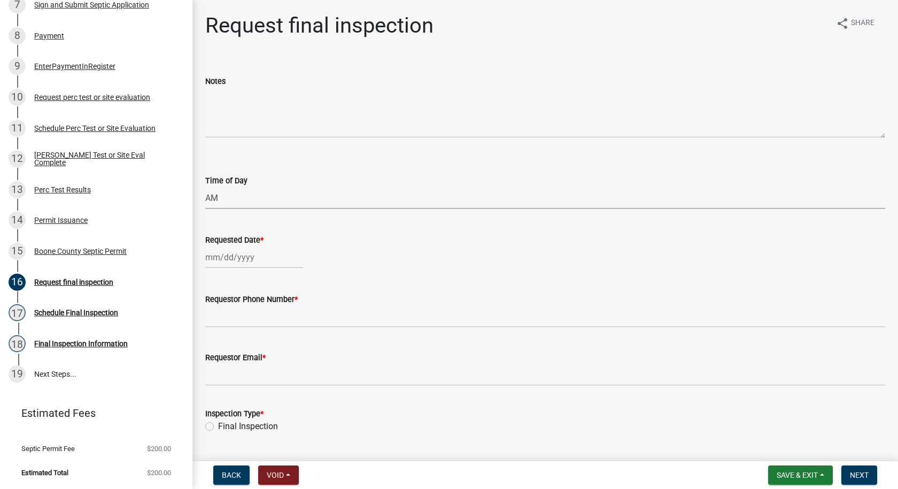
select select "2025"
click at [286, 335] on div "12" at bounding box center [284, 331] width 17 height 17
type input "[DATE]"
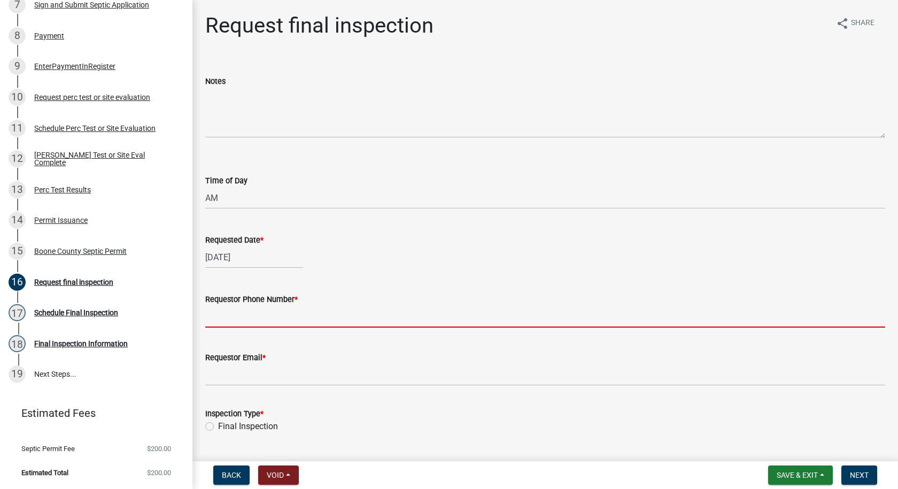
click at [238, 321] on input "Requestor Phone Number *" at bounding box center [545, 317] width 680 height 22
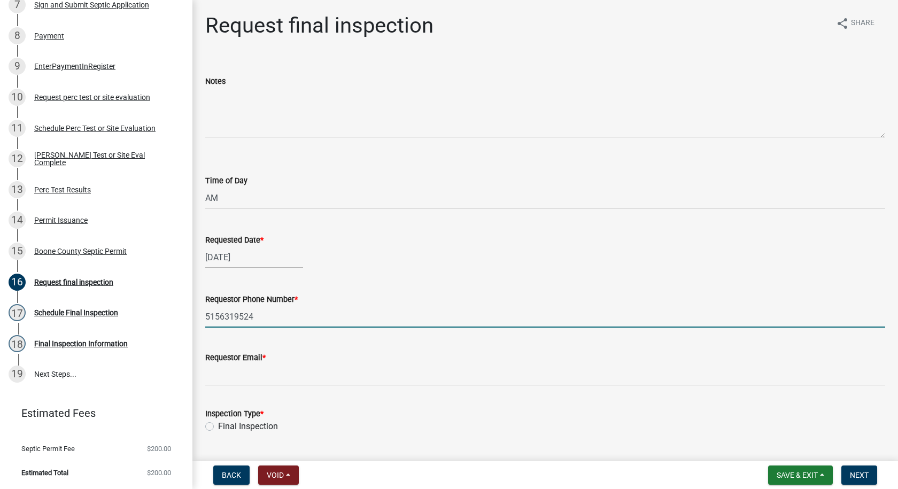
type input "5156319524"
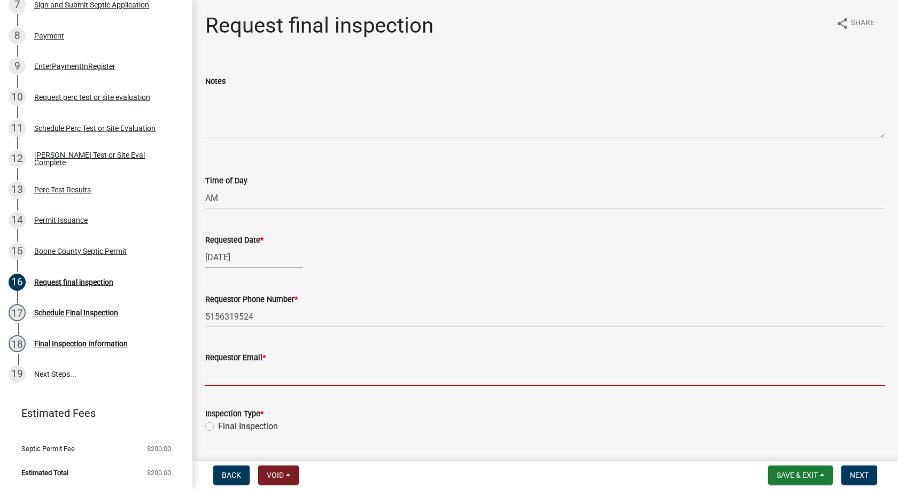
click at [247, 370] on input "Requestor Email *" at bounding box center [545, 375] width 680 height 22
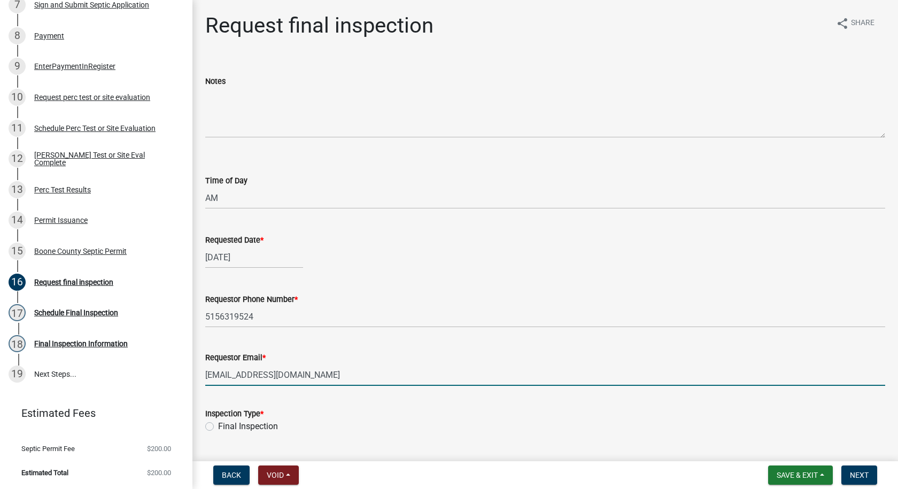
scroll to position [86, 0]
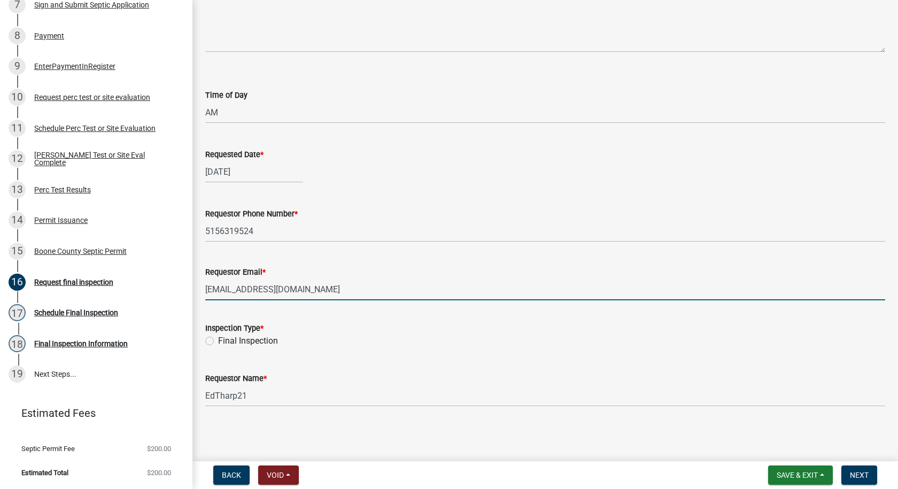
type input "[EMAIL_ADDRESS][DOMAIN_NAME]"
click at [218, 340] on label "Final Inspection" at bounding box center [248, 341] width 60 height 13
click at [218, 340] on input "Final Inspection" at bounding box center [221, 338] width 7 height 7
radio input "true"
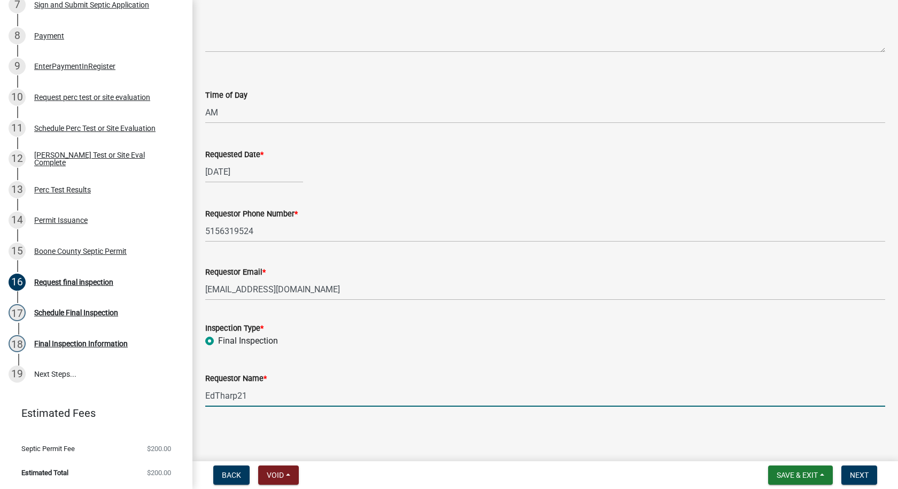
click at [250, 392] on input "EdTharp21" at bounding box center [545, 396] width 680 height 22
type input "E"
type input "[PERSON_NAME]"
click at [862, 476] on span "Next" at bounding box center [859, 475] width 19 height 9
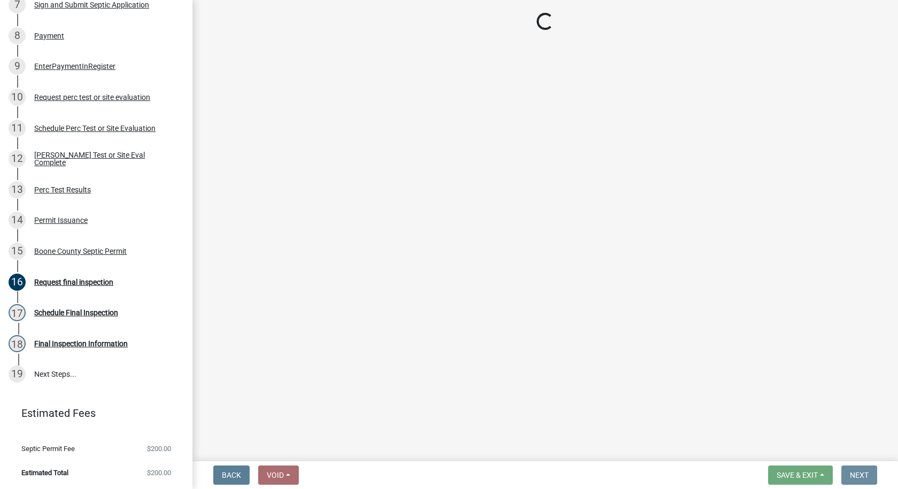
scroll to position [0, 0]
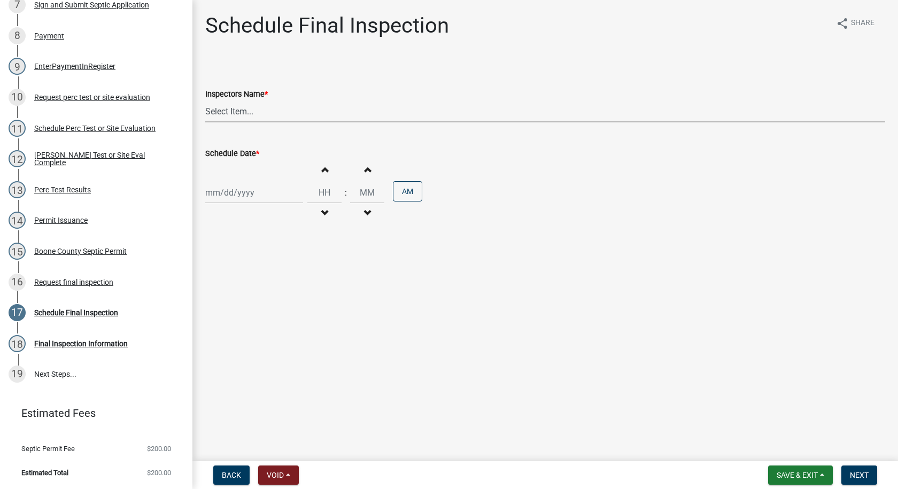
click at [237, 115] on select "Select Item... EdTharp21 (EdTharp21) mspeers ([PERSON_NAME]) WandaCox ([PERSON_…" at bounding box center [545, 111] width 680 height 22
select select "1166babb-7ce8-442f-9c4a-1180ef3e1882"
click at [205, 100] on select "Select Item... EdTharp21 (EdTharp21) mspeers ([PERSON_NAME]) WandaCox ([PERSON_…" at bounding box center [545, 111] width 680 height 22
click at [244, 190] on div at bounding box center [254, 193] width 98 height 22
select select "9"
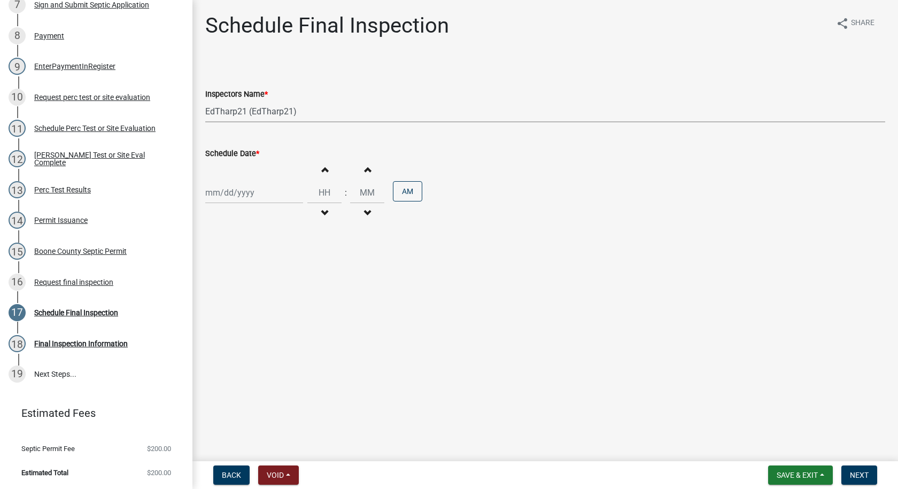
select select "2025"
click at [286, 266] on div "12" at bounding box center [284, 266] width 17 height 17
type input "[DATE]"
click at [322, 166] on span "button" at bounding box center [324, 169] width 5 height 9
type input "01"
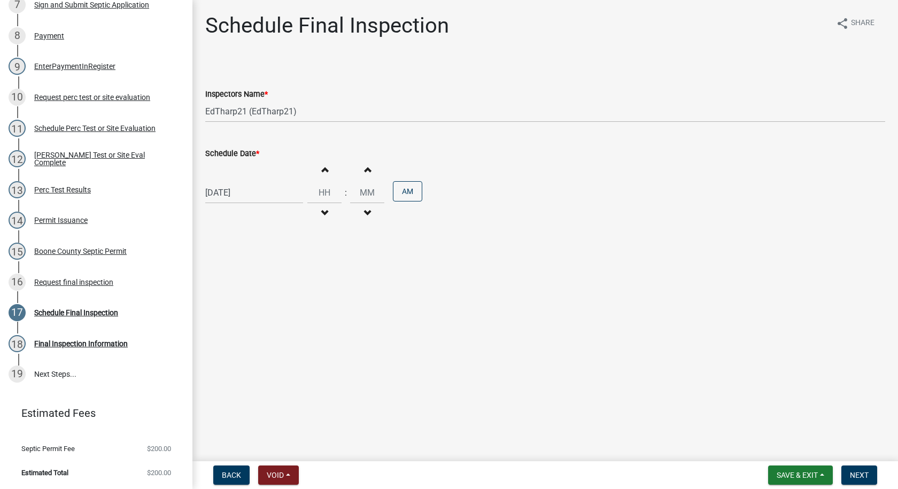
type input "00"
click at [322, 212] on span "button" at bounding box center [324, 213] width 5 height 9
type input "11"
click at [404, 192] on button "PM" at bounding box center [407, 191] width 29 height 20
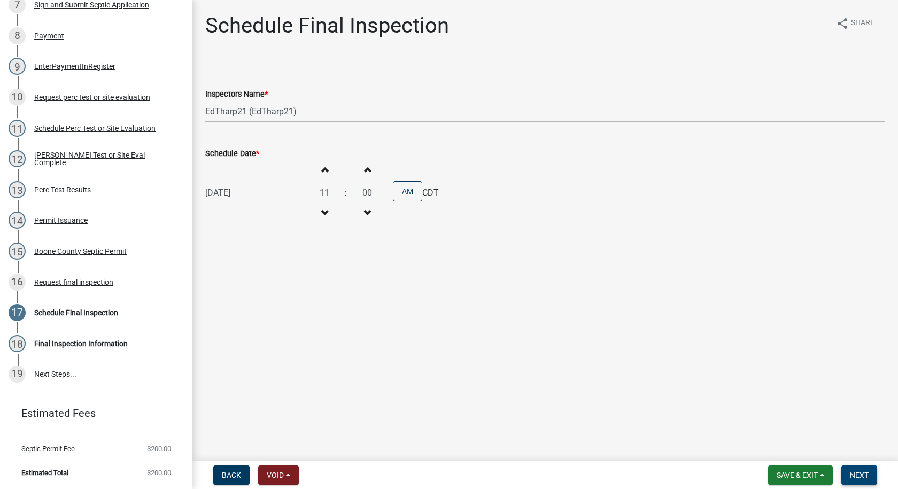
click at [854, 477] on span "Next" at bounding box center [859, 475] width 19 height 9
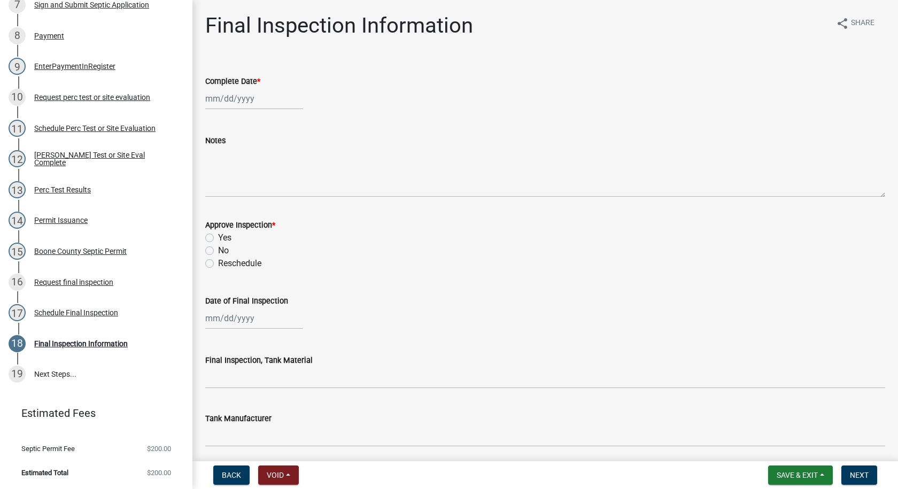
click at [239, 102] on div at bounding box center [254, 99] width 98 height 22
select select "9"
select select "2025"
click at [282, 167] on div "12" at bounding box center [284, 172] width 17 height 17
type input "[DATE]"
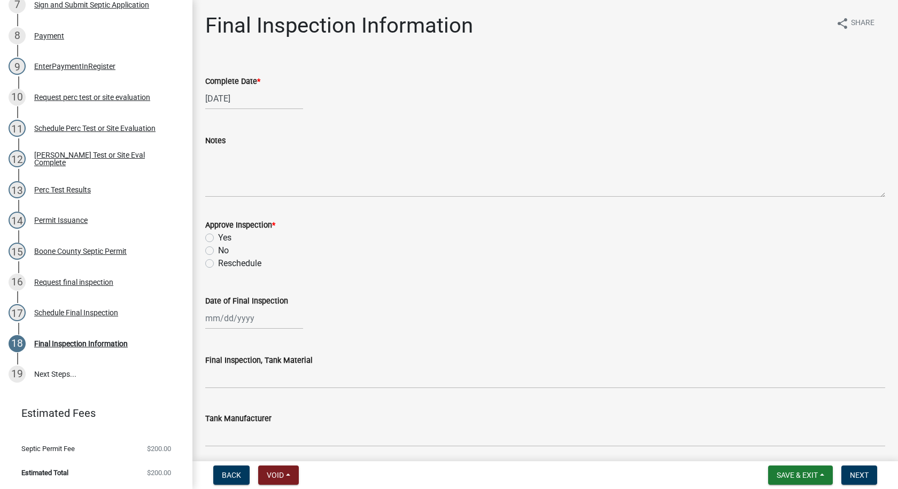
click at [218, 238] on label "Yes" at bounding box center [224, 237] width 13 height 13
click at [218, 238] on input "Yes" at bounding box center [221, 234] width 7 height 7
radio input "true"
select select "9"
select select "2025"
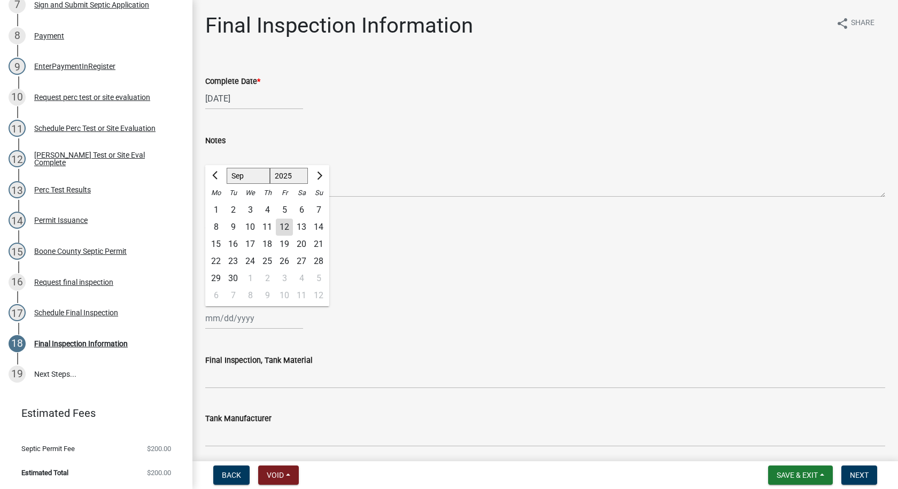
click at [228, 323] on div "[PERSON_NAME] Feb Mar Apr [PERSON_NAME][DATE] Oct Nov [DATE] 1526 1527 1528 152…" at bounding box center [254, 318] width 98 height 22
click at [281, 228] on div "12" at bounding box center [284, 227] width 17 height 17
type input "[DATE]"
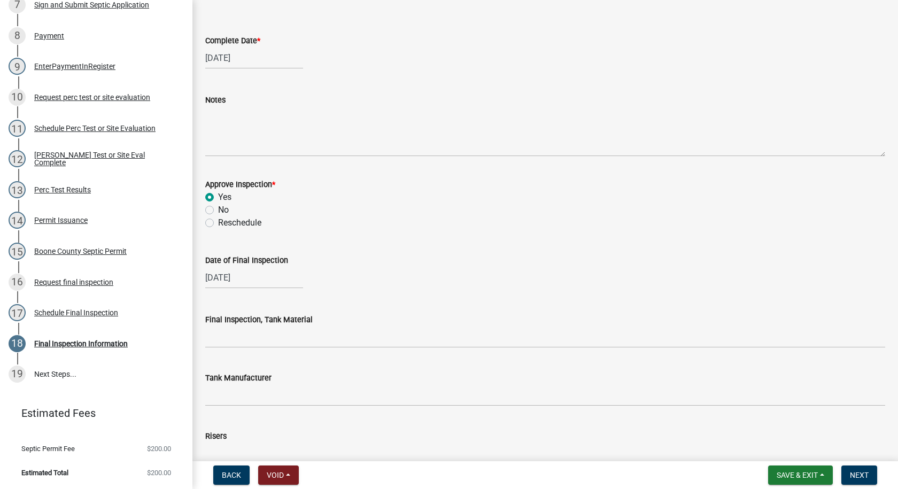
scroll to position [160, 0]
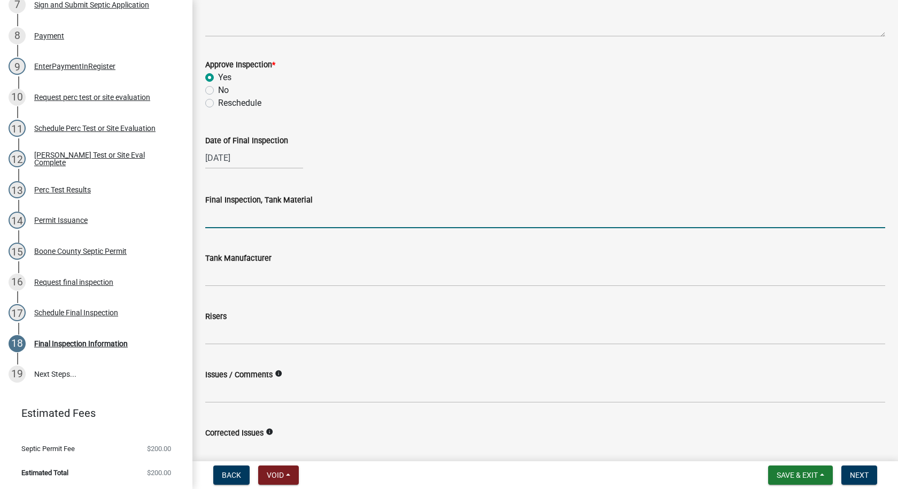
click at [227, 222] on input "Final Inspection, Tank Material" at bounding box center [545, 217] width 680 height 22
type input "Cement"
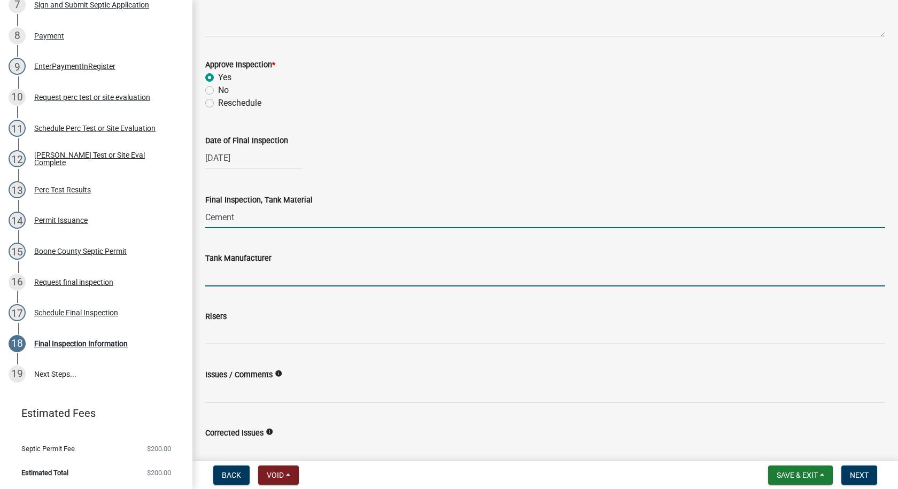
click at [255, 273] on input "Tank Manufacturer" at bounding box center [545, 276] width 680 height 22
type input "Lister"
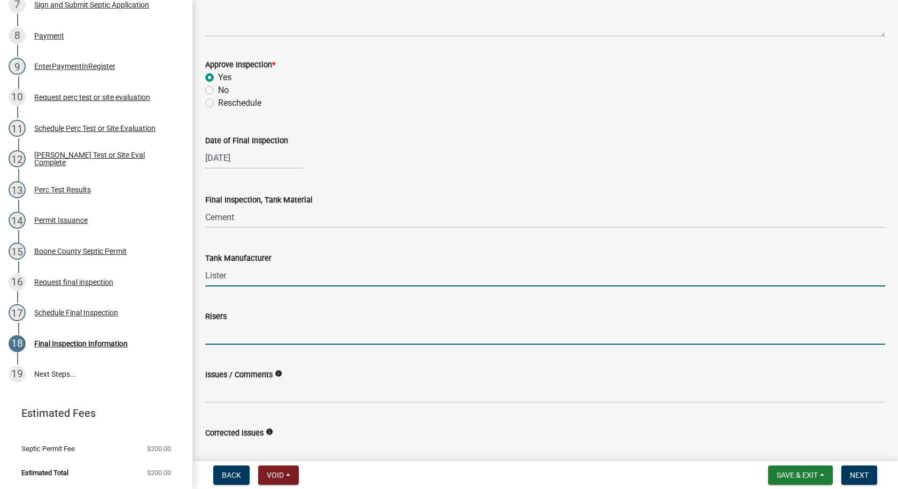
click at [255, 329] on input "Risers" at bounding box center [545, 334] width 680 height 22
type input "12""
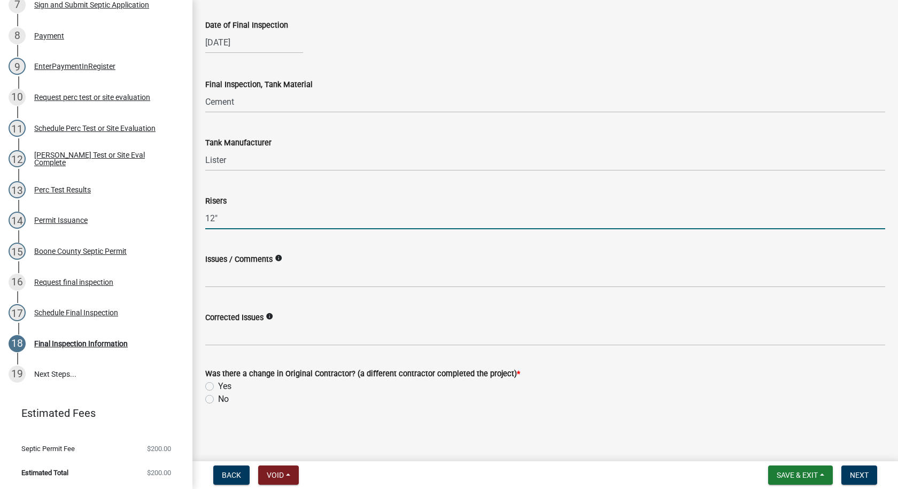
click at [218, 400] on label "No" at bounding box center [223, 399] width 11 height 13
click at [218, 400] on input "No" at bounding box center [221, 396] width 7 height 7
radio input "true"
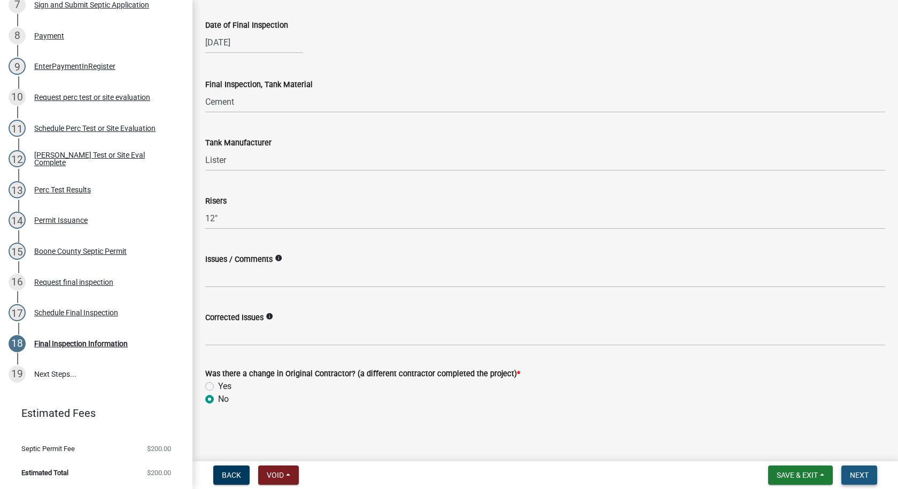
click at [845, 470] on button "Next" at bounding box center [859, 475] width 36 height 19
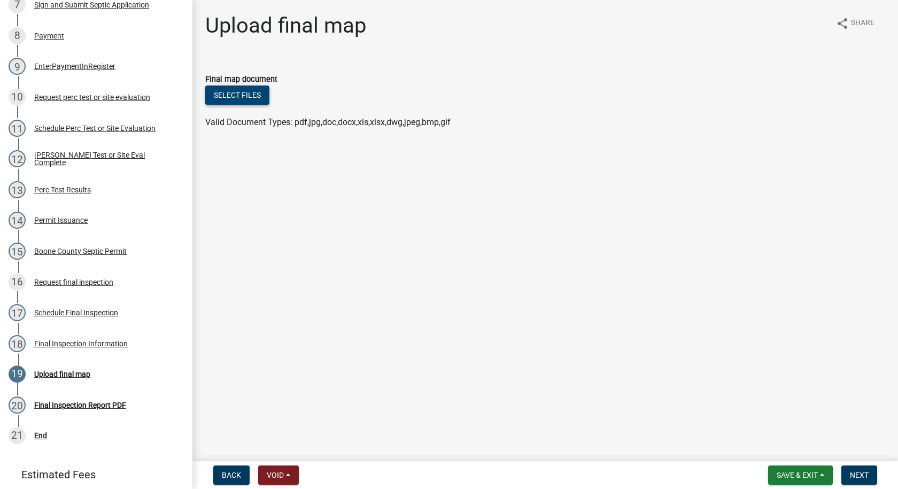
click at [243, 90] on button "Select files" at bounding box center [237, 95] width 64 height 19
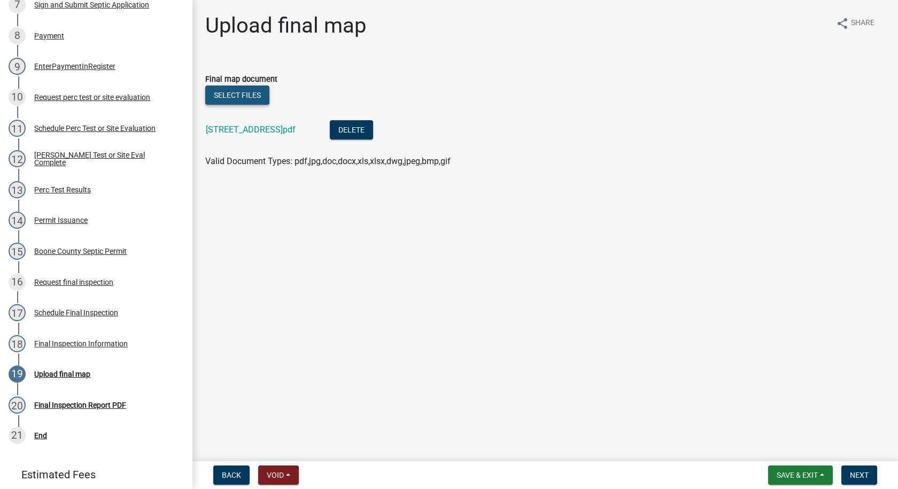
click at [229, 88] on button "Select files" at bounding box center [237, 95] width 64 height 19
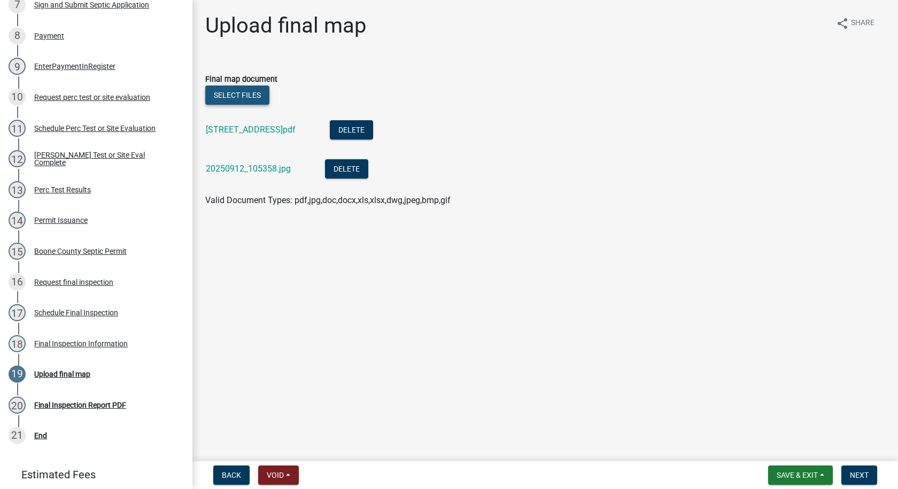
click at [258, 97] on button "Select files" at bounding box center [237, 95] width 64 height 19
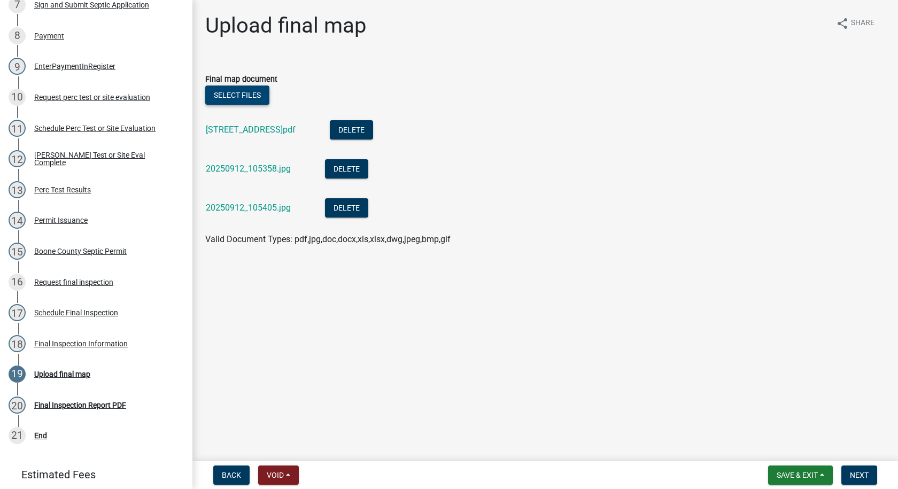
click at [257, 95] on button "Select files" at bounding box center [237, 95] width 64 height 19
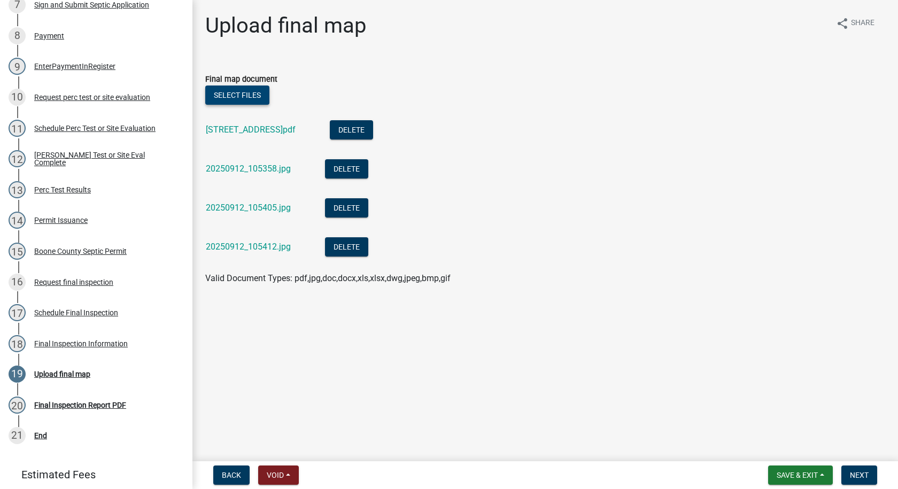
click at [255, 97] on button "Select files" at bounding box center [237, 95] width 64 height 19
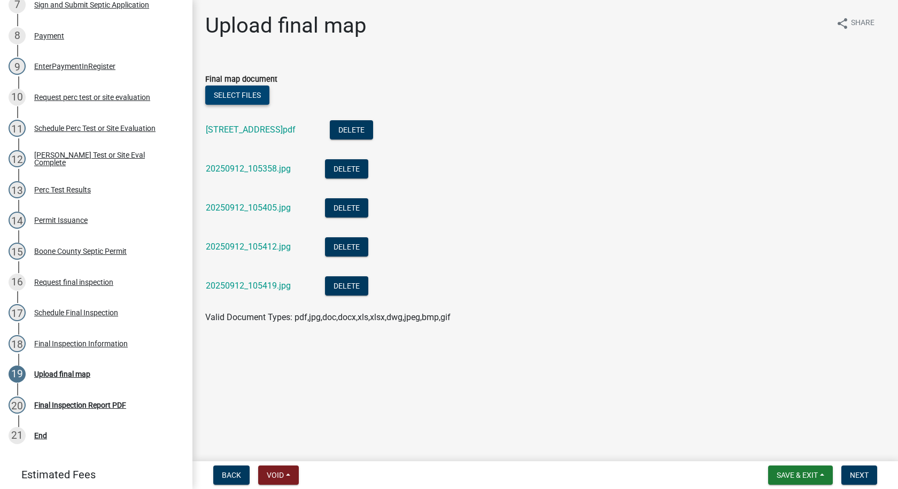
click at [246, 92] on button "Select files" at bounding box center [237, 95] width 64 height 19
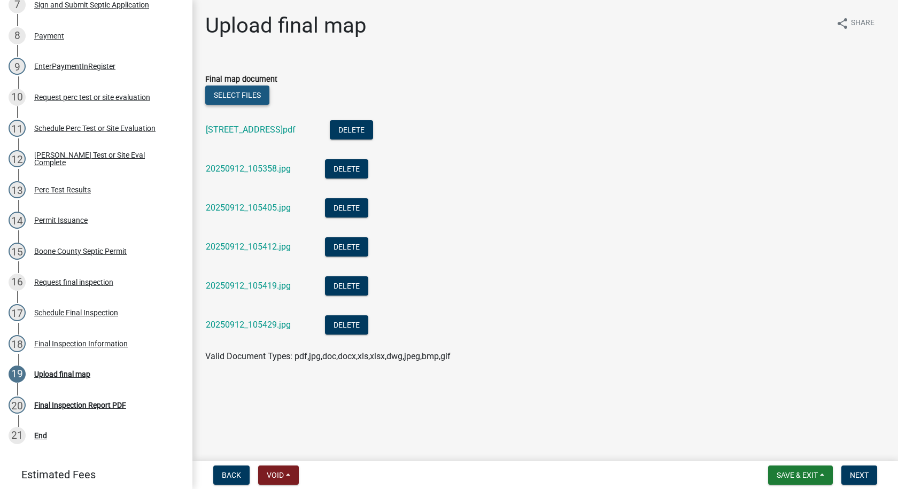
click at [249, 92] on button "Select files" at bounding box center [237, 95] width 64 height 19
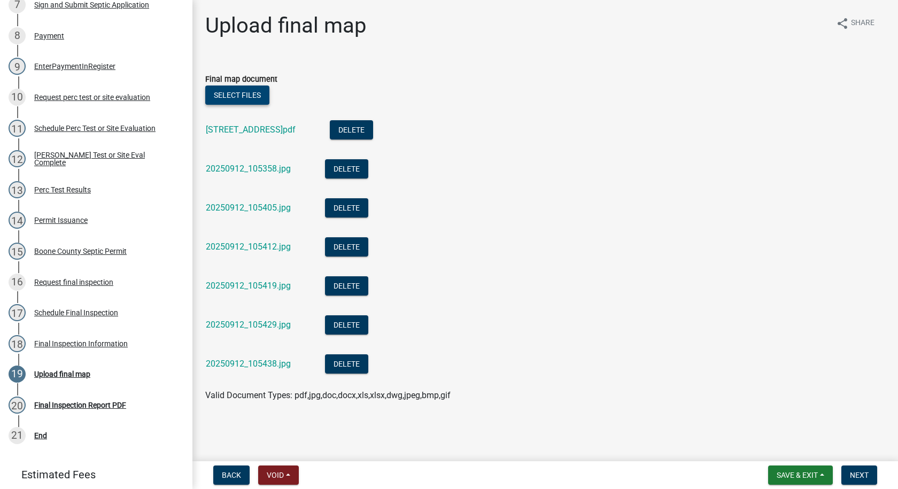
click at [262, 98] on button "Select files" at bounding box center [237, 95] width 64 height 19
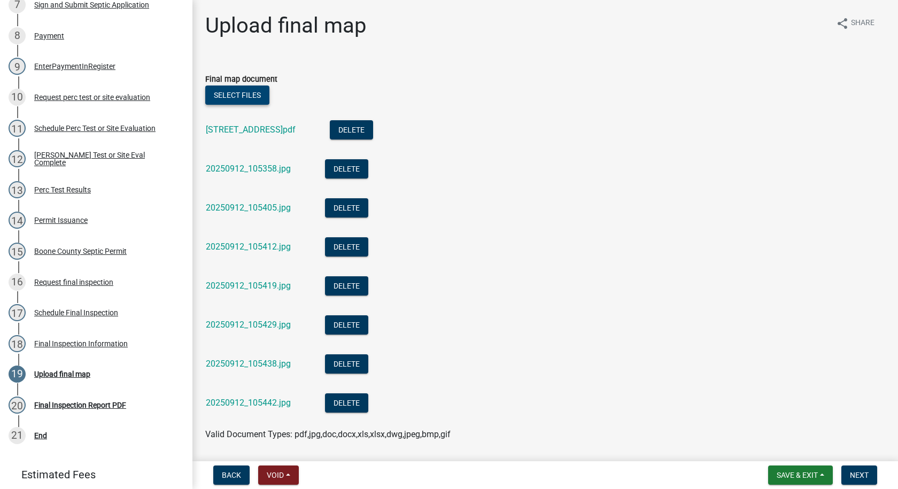
click at [255, 98] on button "Select files" at bounding box center [237, 95] width 64 height 19
click at [246, 95] on button "Select files" at bounding box center [237, 95] width 64 height 19
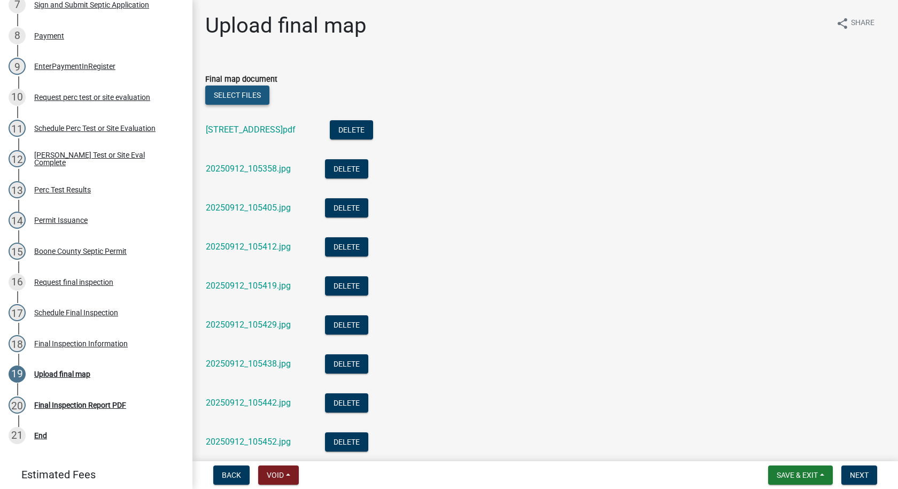
click at [259, 95] on button "Select files" at bounding box center [237, 95] width 64 height 19
click at [259, 94] on button "Select files" at bounding box center [237, 95] width 64 height 19
click at [261, 97] on button "Select files" at bounding box center [237, 95] width 64 height 19
click at [266, 94] on button "Select files" at bounding box center [237, 95] width 64 height 19
click at [260, 96] on button "Select files" at bounding box center [237, 95] width 64 height 19
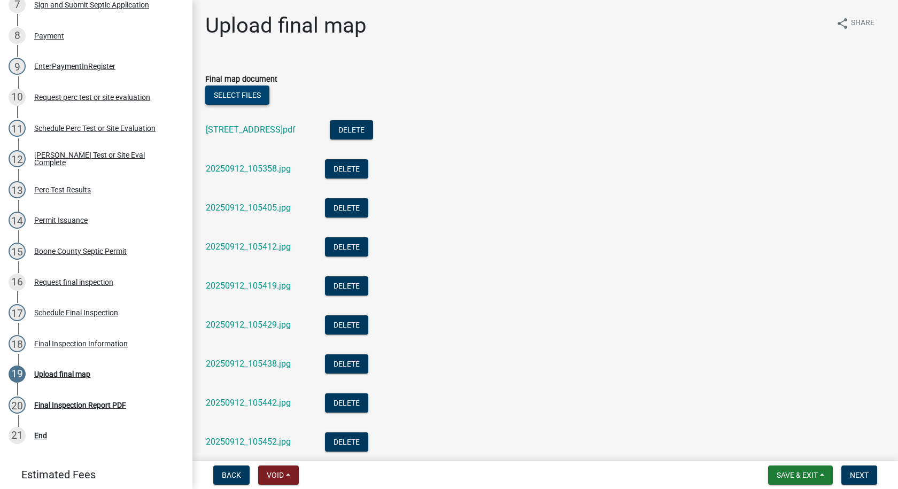
click at [262, 96] on button "Select files" at bounding box center [237, 95] width 64 height 19
click at [251, 94] on button "Select files" at bounding box center [237, 95] width 64 height 19
click at [249, 89] on button "Select files" at bounding box center [237, 95] width 64 height 19
click at [251, 95] on button "Select files" at bounding box center [237, 95] width 64 height 19
click at [258, 95] on button "Select files" at bounding box center [237, 95] width 64 height 19
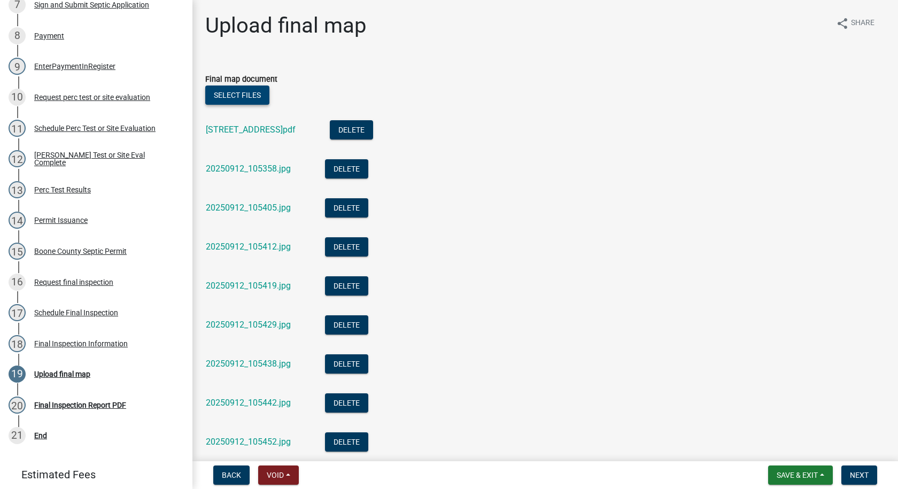
click at [250, 94] on button "Select files" at bounding box center [237, 95] width 64 height 19
click at [244, 93] on button "Select files" at bounding box center [237, 95] width 64 height 19
click at [257, 99] on button "Select files" at bounding box center [237, 95] width 64 height 19
click at [232, 88] on button "Select files" at bounding box center [237, 95] width 64 height 19
click at [253, 97] on button "Select files" at bounding box center [237, 95] width 64 height 19
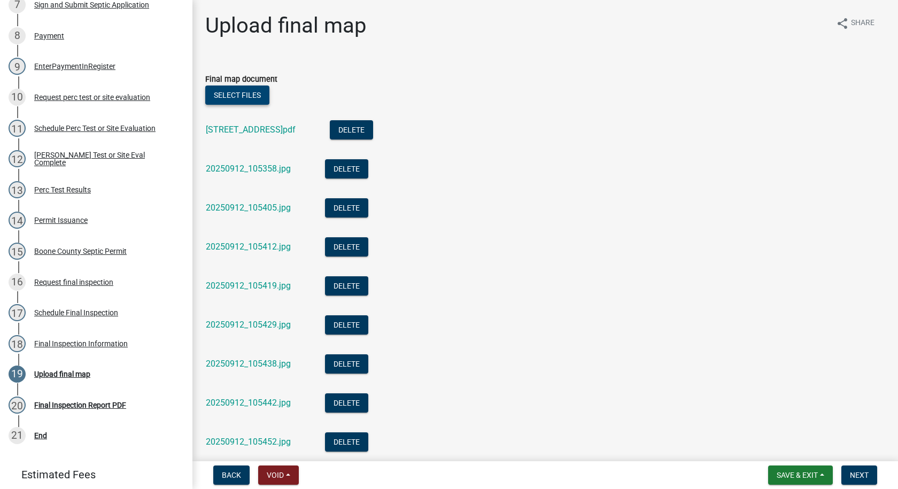
click at [259, 97] on button "Select files" at bounding box center [237, 95] width 64 height 19
click at [251, 95] on button "Select files" at bounding box center [237, 95] width 64 height 19
click at [794, 472] on span "Save & Exit" at bounding box center [797, 475] width 41 height 9
click at [764, 418] on button "Save" at bounding box center [790, 422] width 86 height 26
click at [851, 467] on button "Next" at bounding box center [859, 475] width 36 height 19
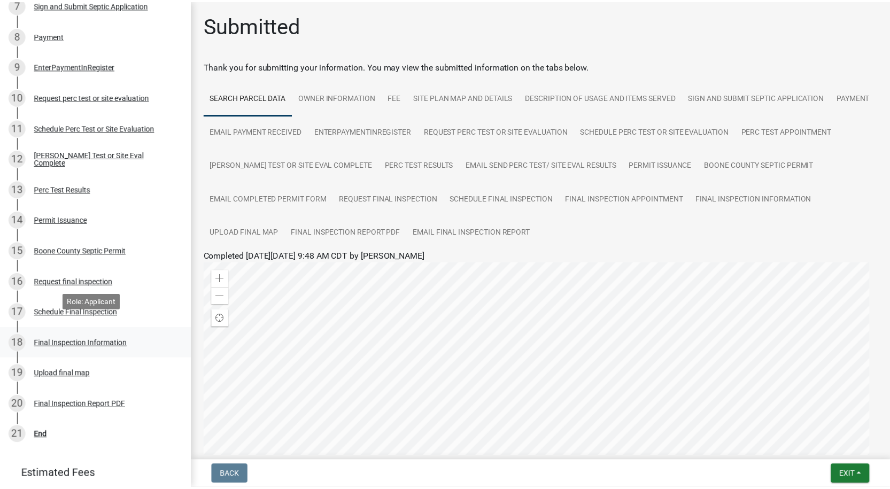
scroll to position [448, 0]
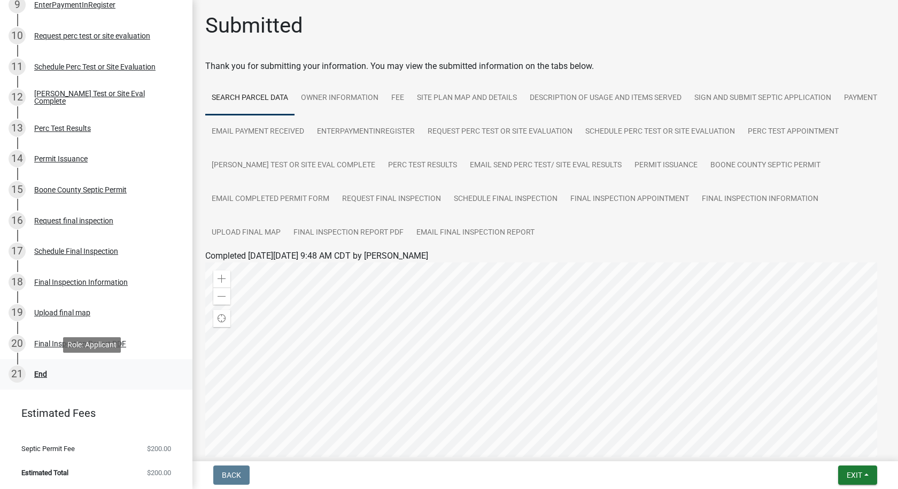
click at [39, 372] on div "End" at bounding box center [40, 373] width 13 height 7
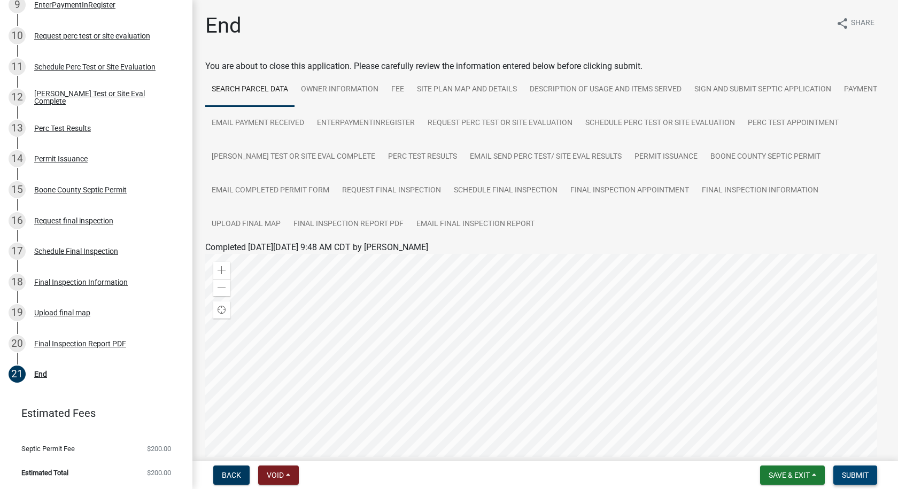
click at [855, 477] on span "Submit" at bounding box center [855, 475] width 27 height 9
